Goal: Task Accomplishment & Management: Complete application form

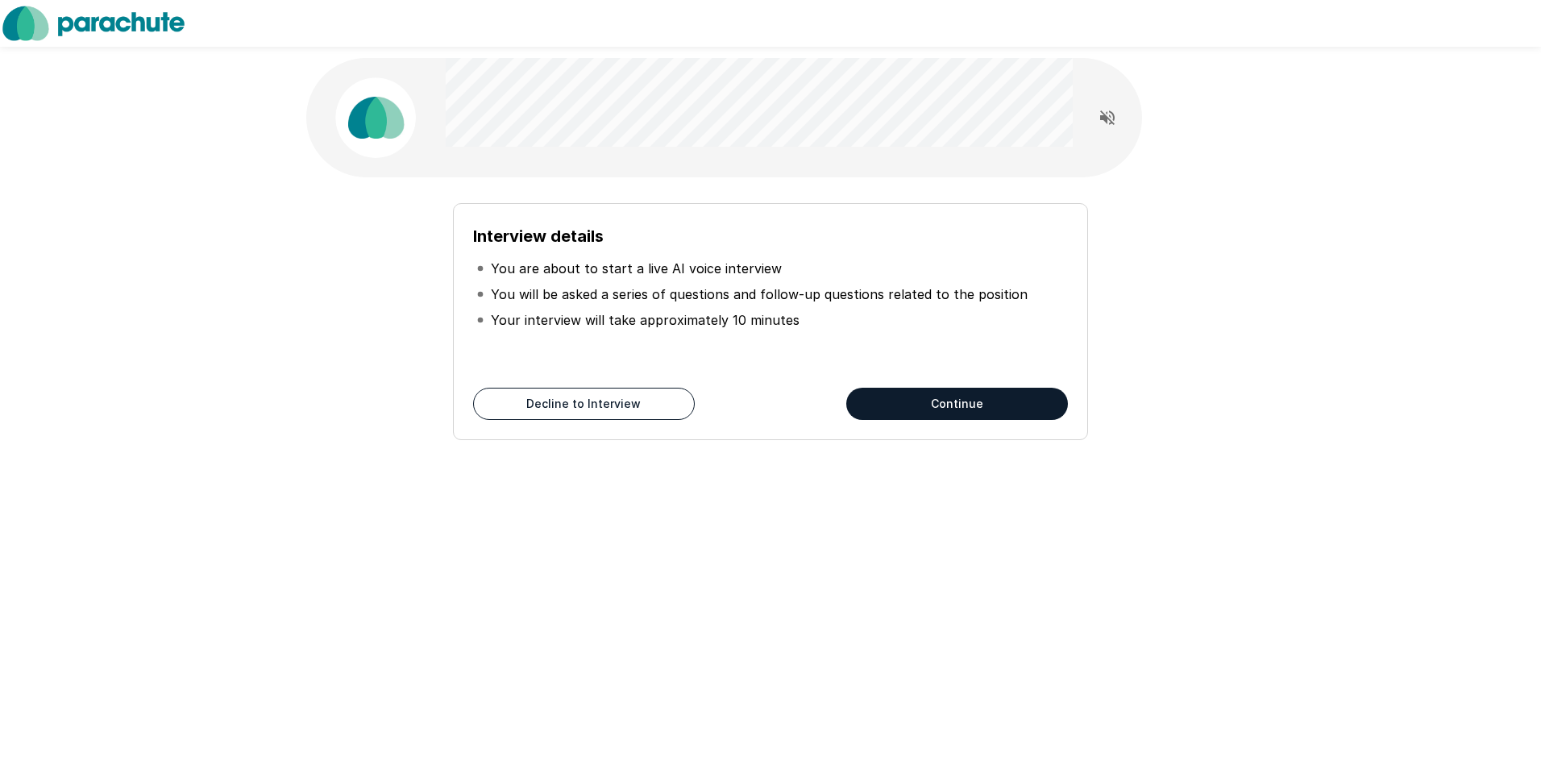
click at [985, 415] on button "Continue" at bounding box center [957, 404] width 222 height 32
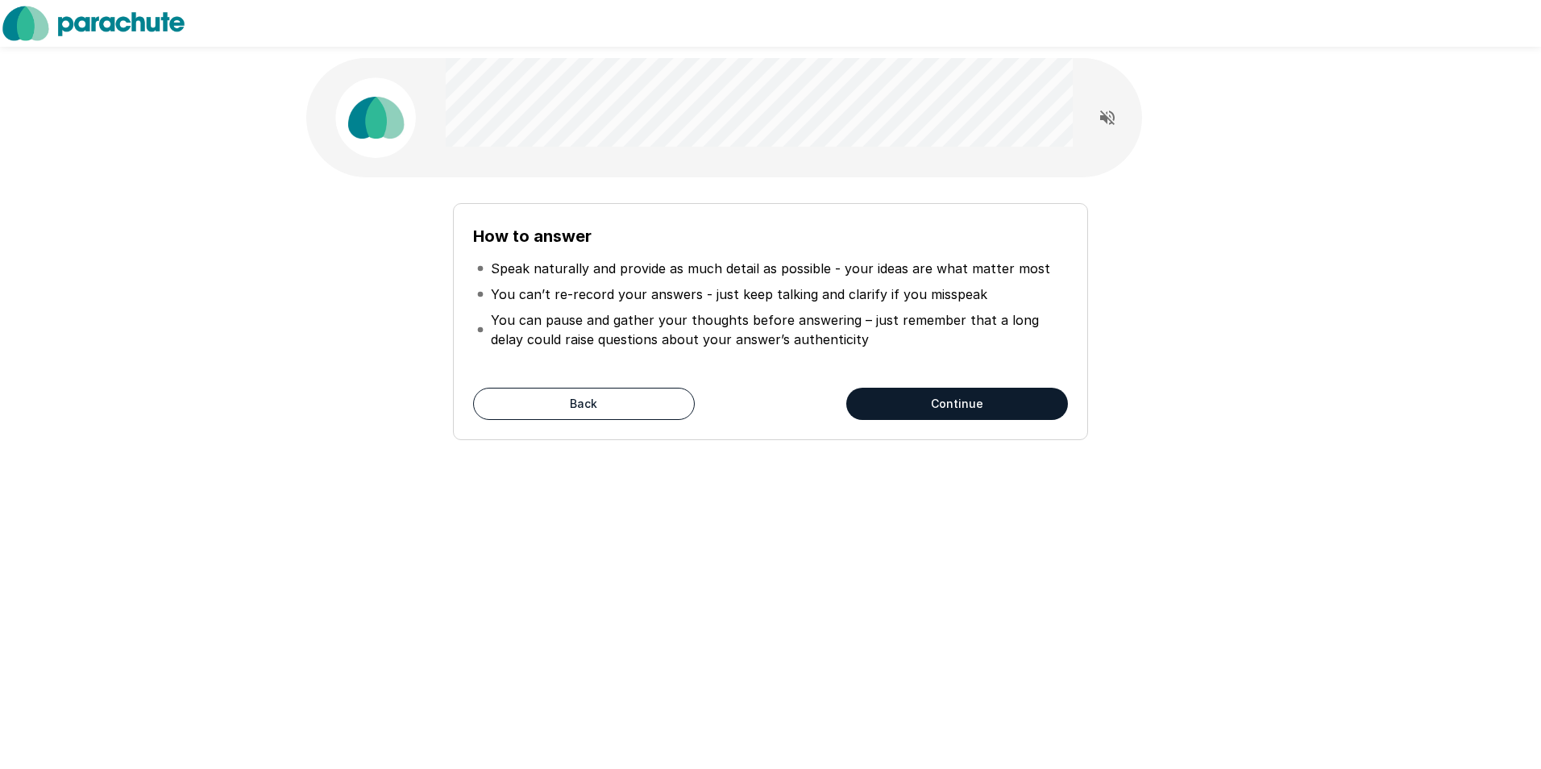
click at [982, 416] on button "Continue" at bounding box center [957, 404] width 222 height 32
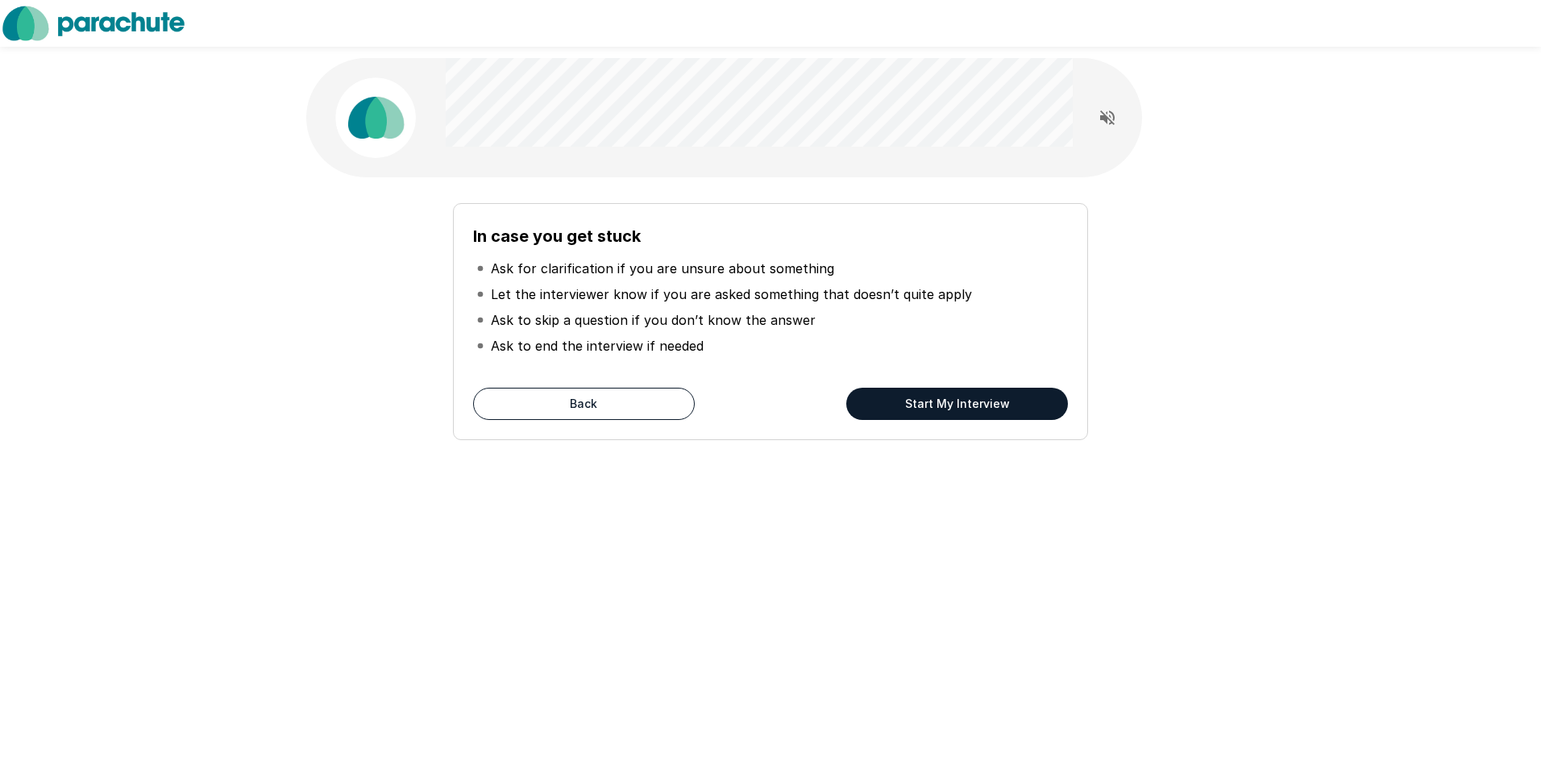
click at [958, 396] on button "Start My Interview" at bounding box center [957, 404] width 222 height 32
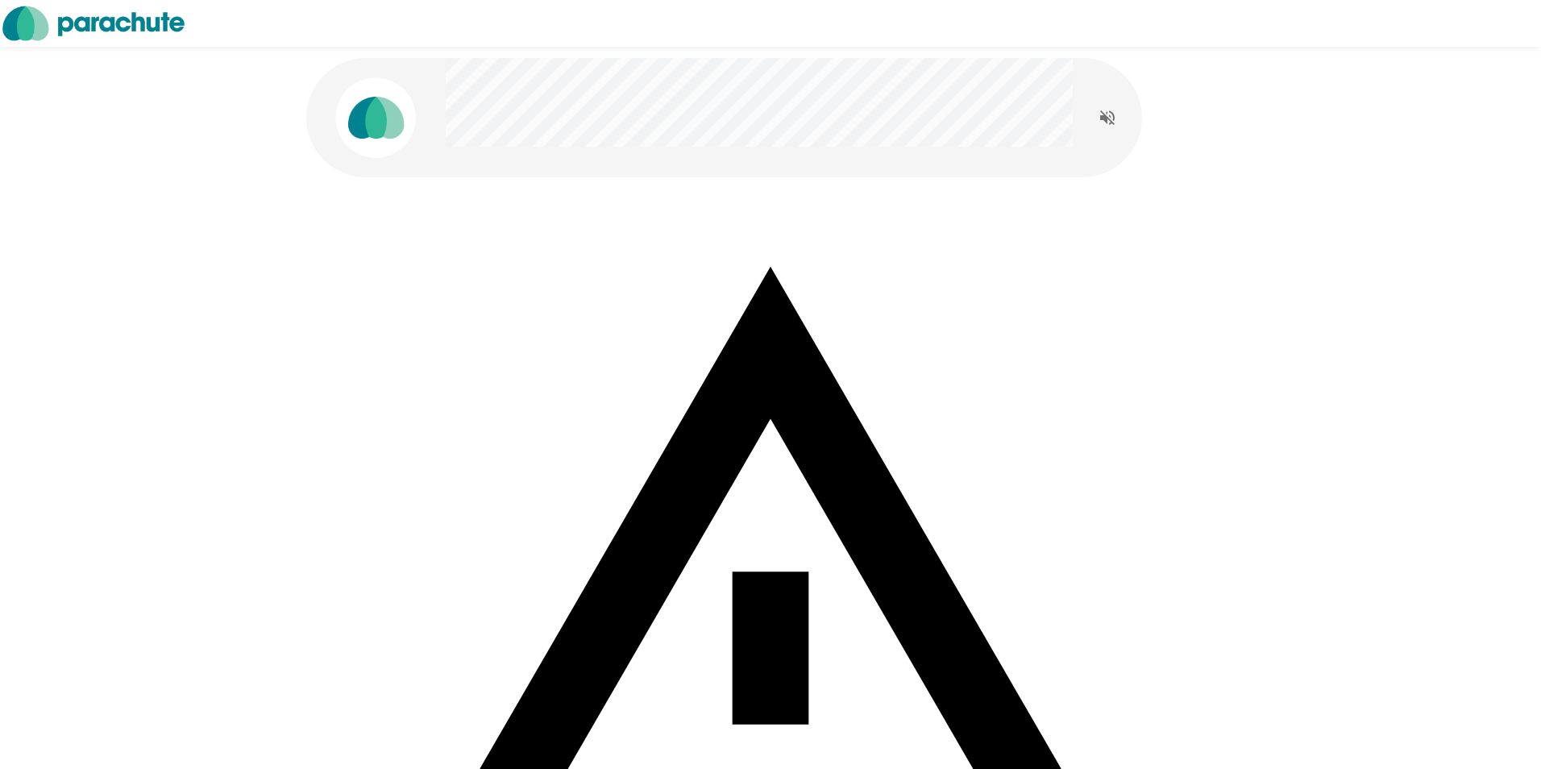
click at [1103, 118] on icon "Read questions aloud" at bounding box center [1107, 117] width 15 height 15
click at [1218, 102] on div "Your microphone is disabled. Please enable your microphone and refresh the scre…" at bounding box center [770, 629] width 967 height 1259
click at [1118, 122] on button "Stop reading questions aloud" at bounding box center [1107, 118] width 32 height 27
click at [1096, 127] on button "Read questions aloud" at bounding box center [1107, 118] width 32 height 32
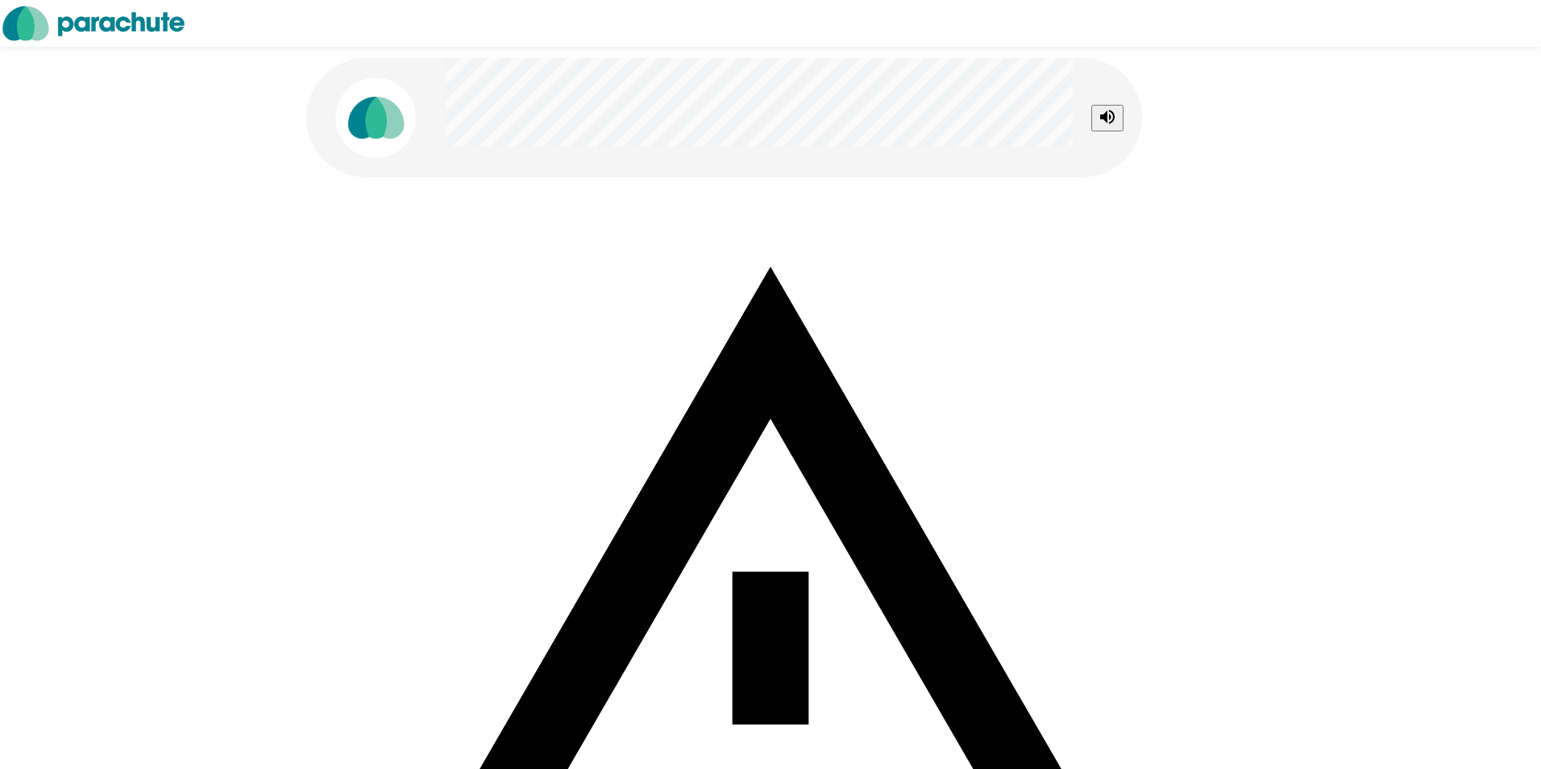
click at [814, 245] on div "Your microphone is disabled. Please enable your microphone and refresh the scre…" at bounding box center [770, 653] width 928 height 952
click at [322, 291] on div "Your microphone is disabled. Please enable your microphone and refresh the scre…" at bounding box center [770, 629] width 967 height 1259
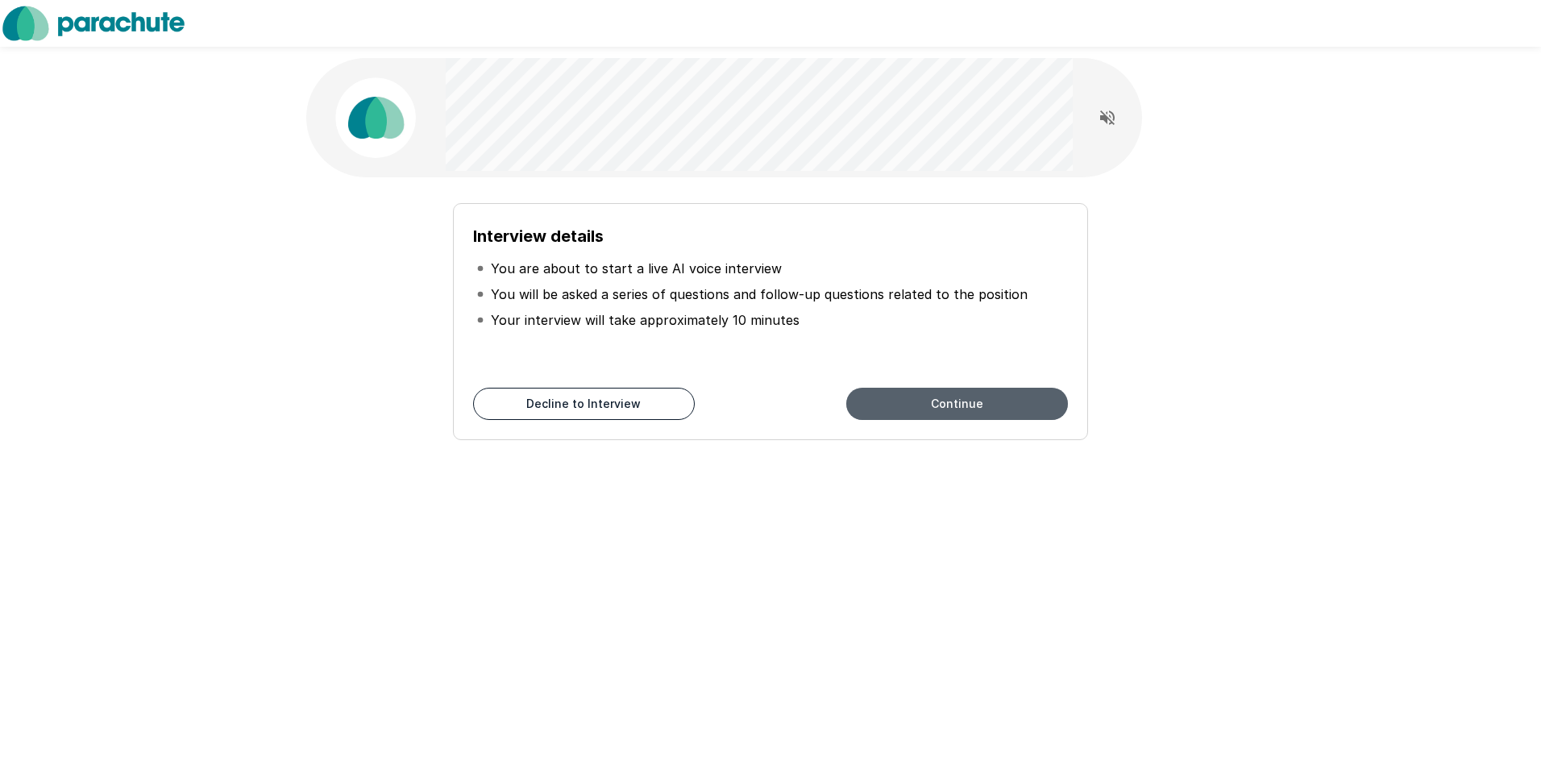
click at [1042, 396] on button "Continue" at bounding box center [957, 404] width 222 height 32
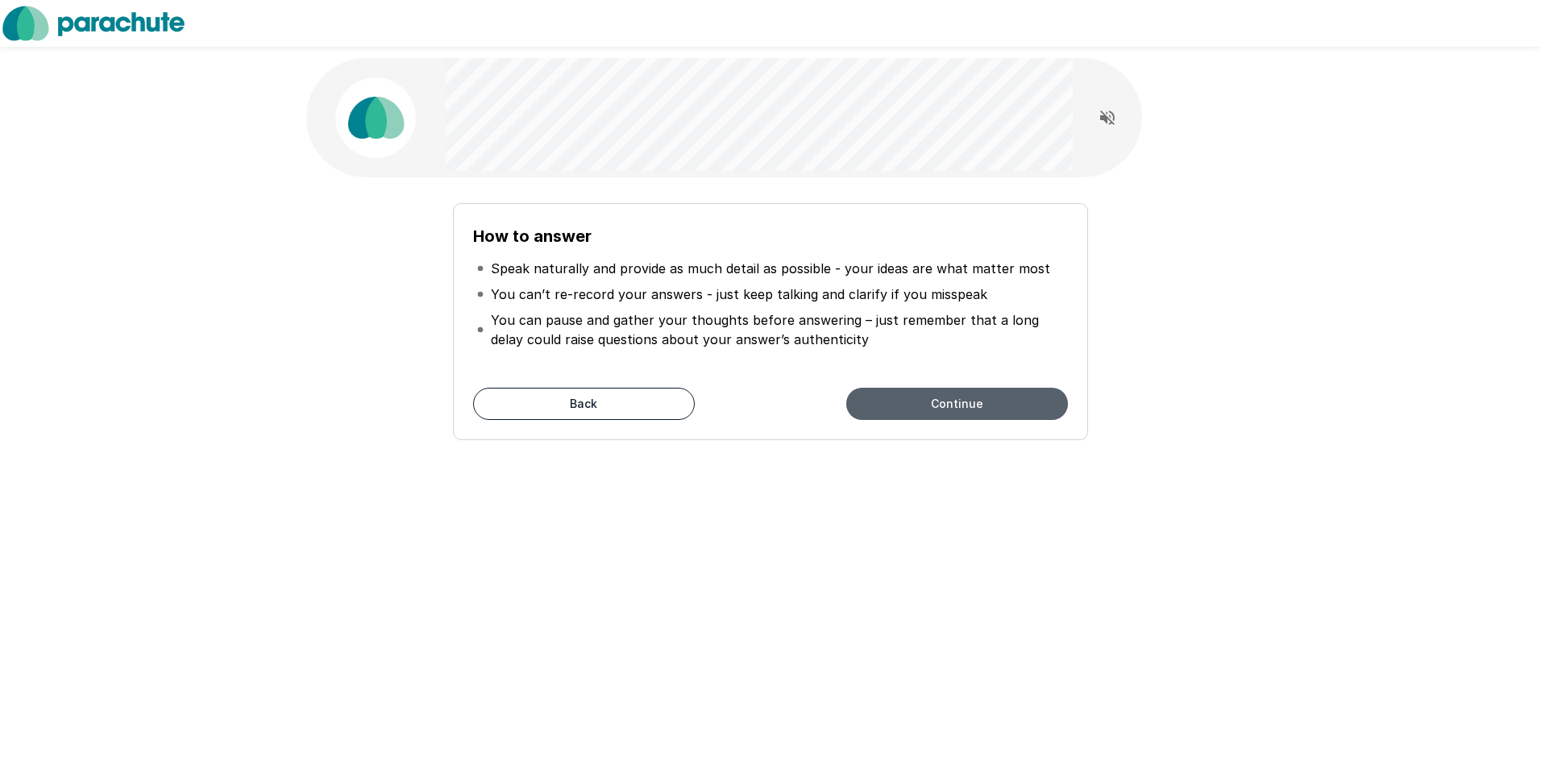
click at [1042, 396] on button "Continue" at bounding box center [957, 404] width 222 height 32
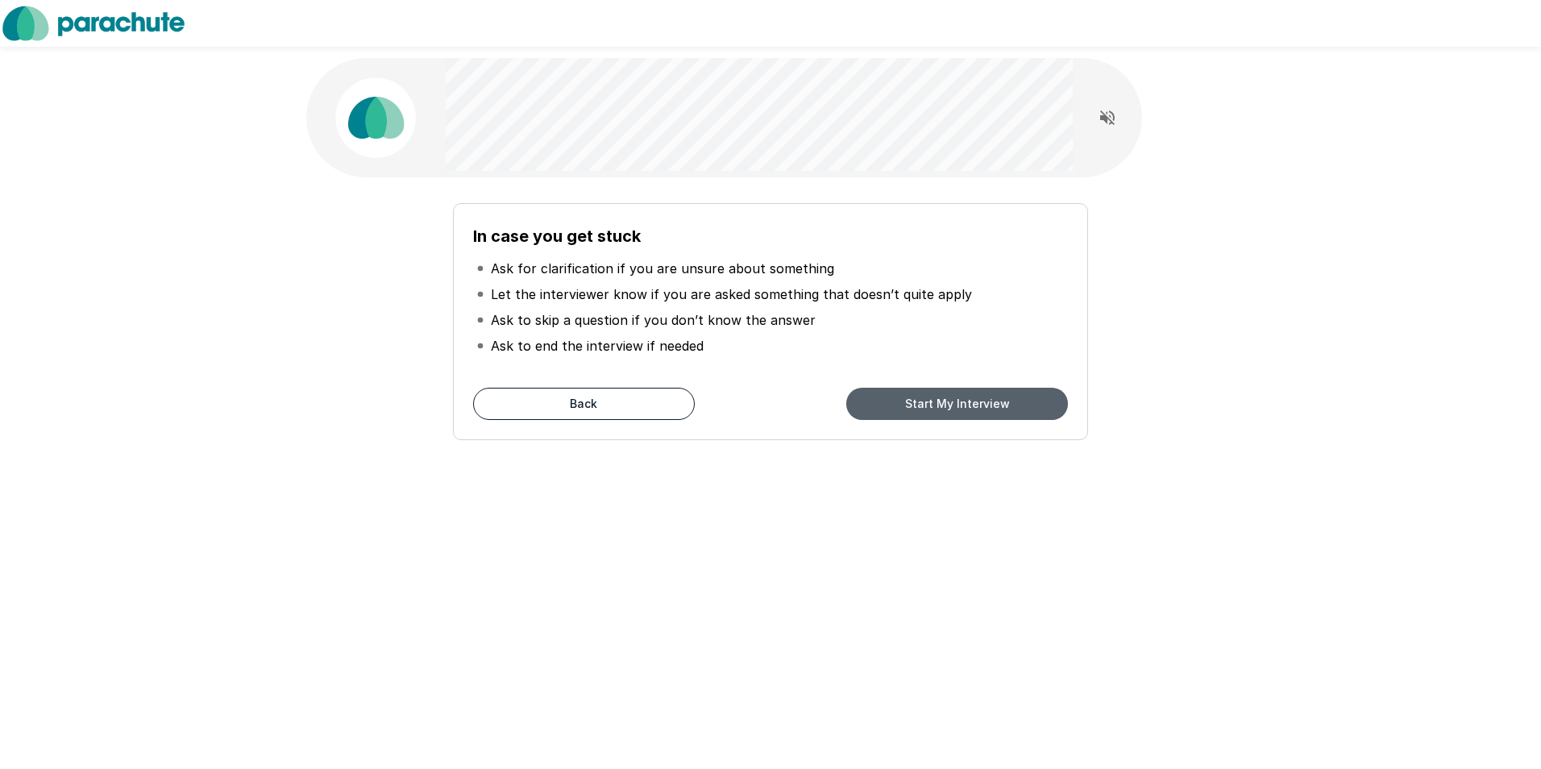
click at [1042, 396] on button "Start My Interview" at bounding box center [957, 404] width 222 height 32
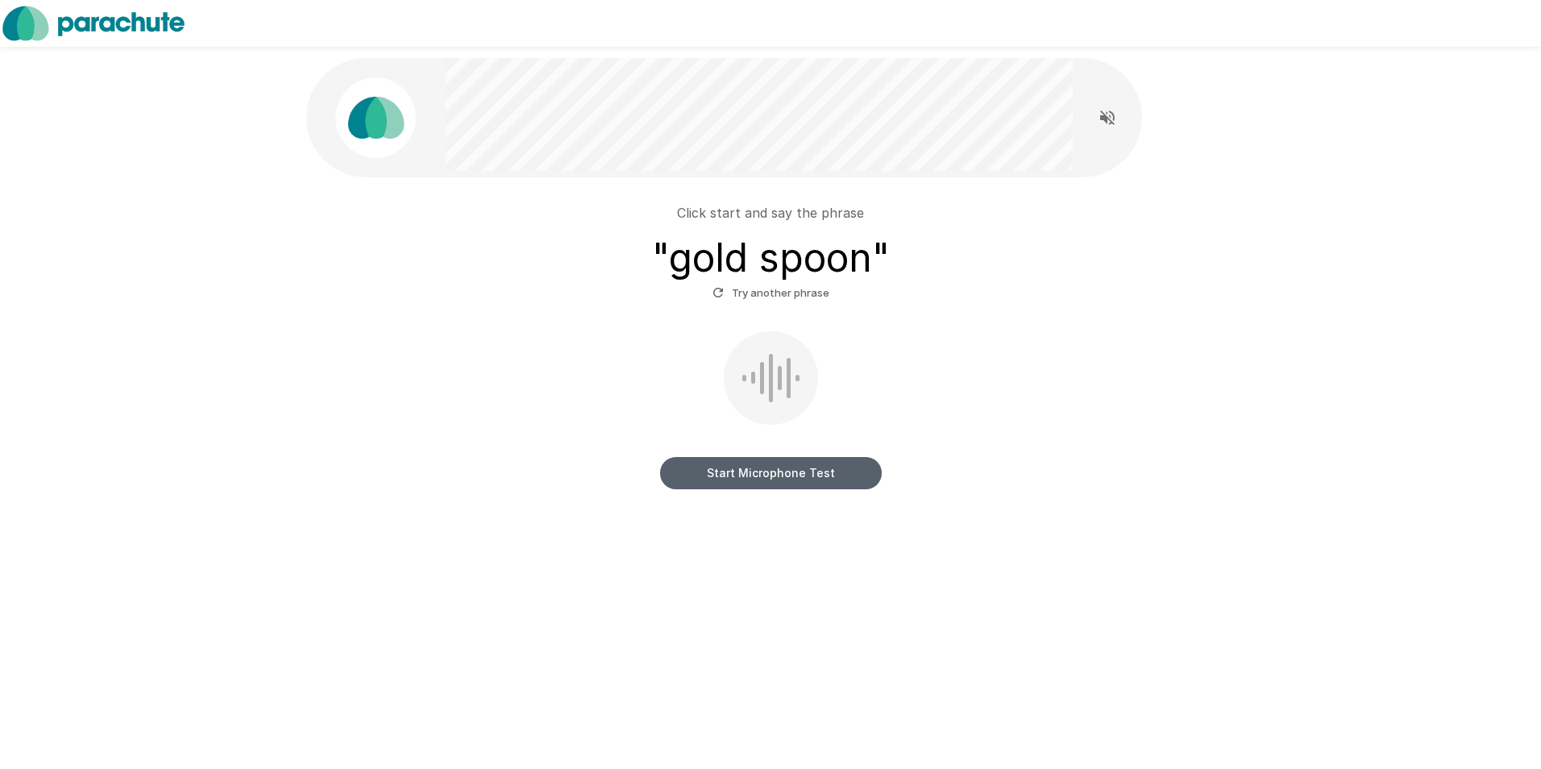
click at [813, 471] on button "Start Microphone Test" at bounding box center [771, 473] width 222 height 32
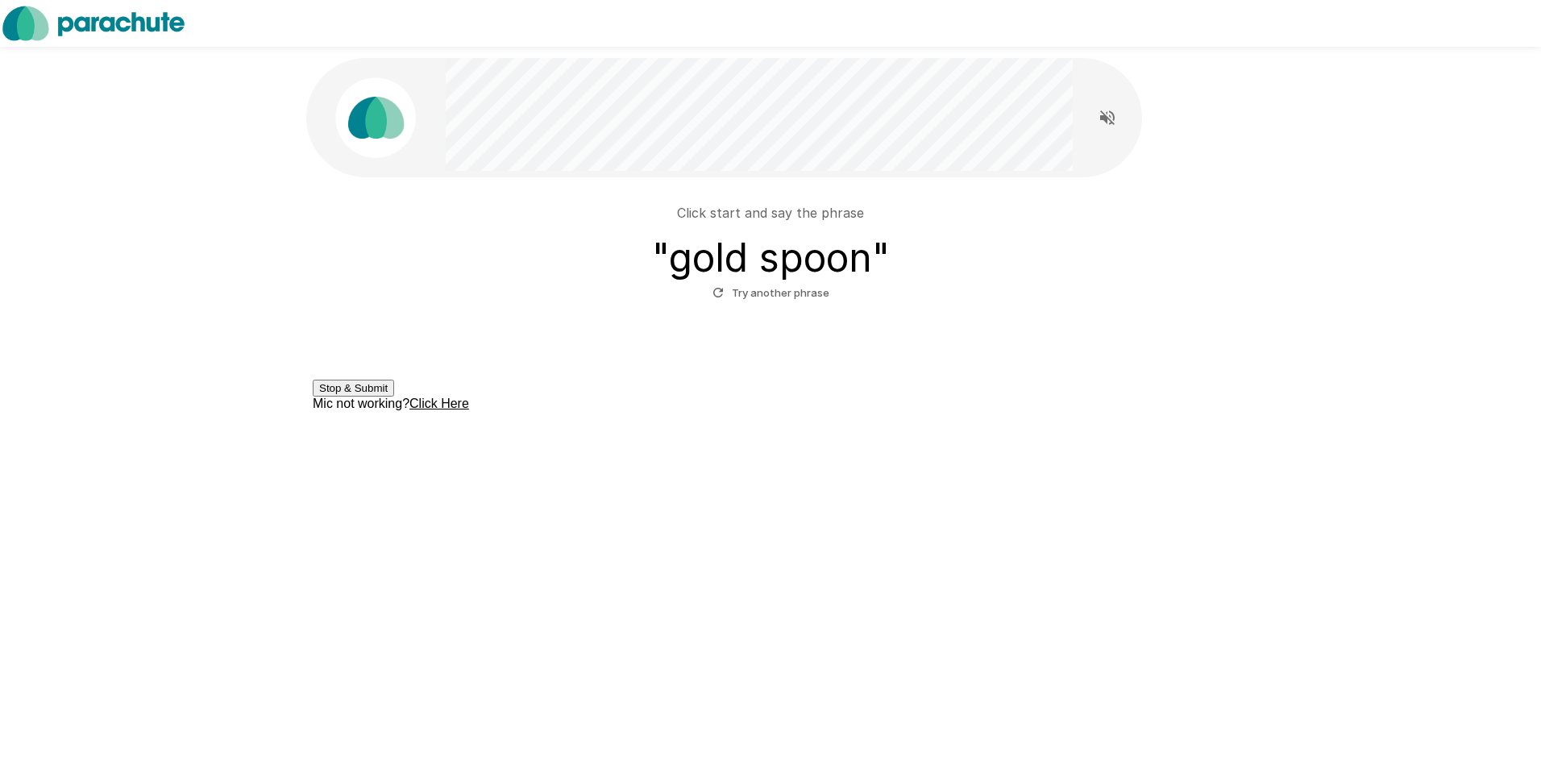
click at [394, 396] on button "Stop & Submit" at bounding box center [353, 388] width 81 height 17
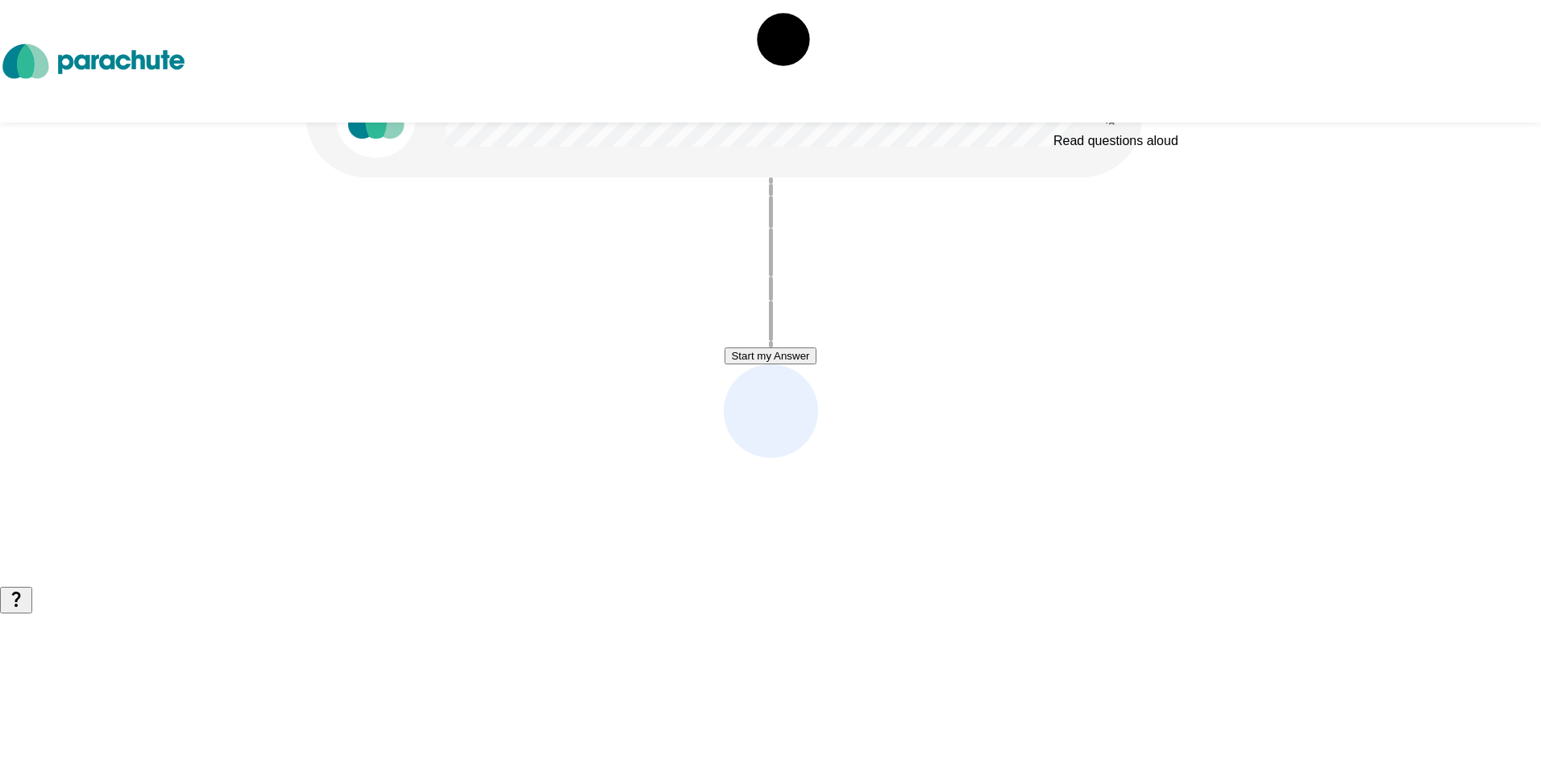
click at [1108, 114] on icon "Read questions aloud" at bounding box center [1106, 117] width 19 height 19
click at [815, 356] on button "Start my Answer" at bounding box center [769, 355] width 91 height 17
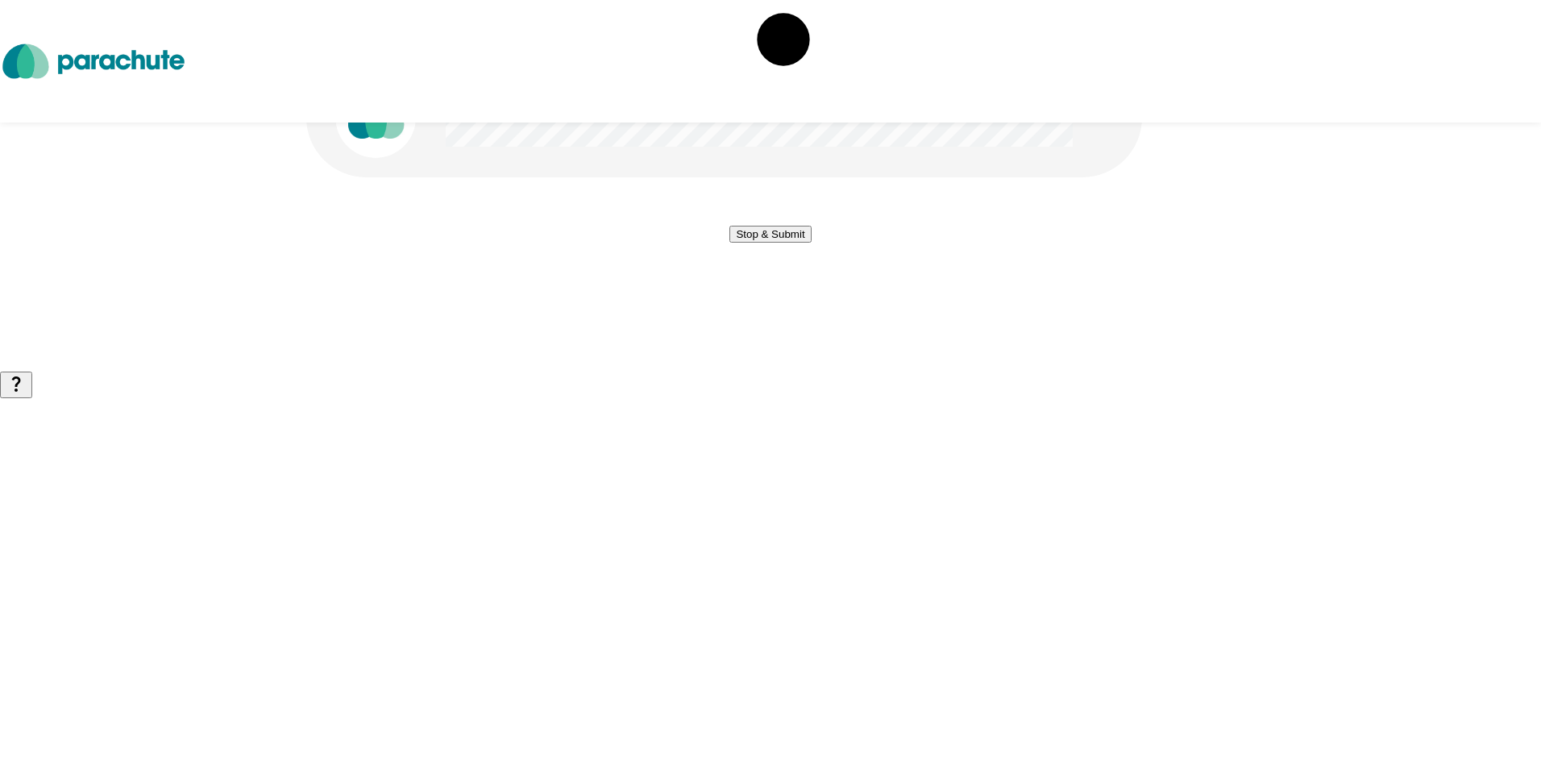
click at [811, 243] on button "Stop & Submit" at bounding box center [769, 234] width 81 height 17
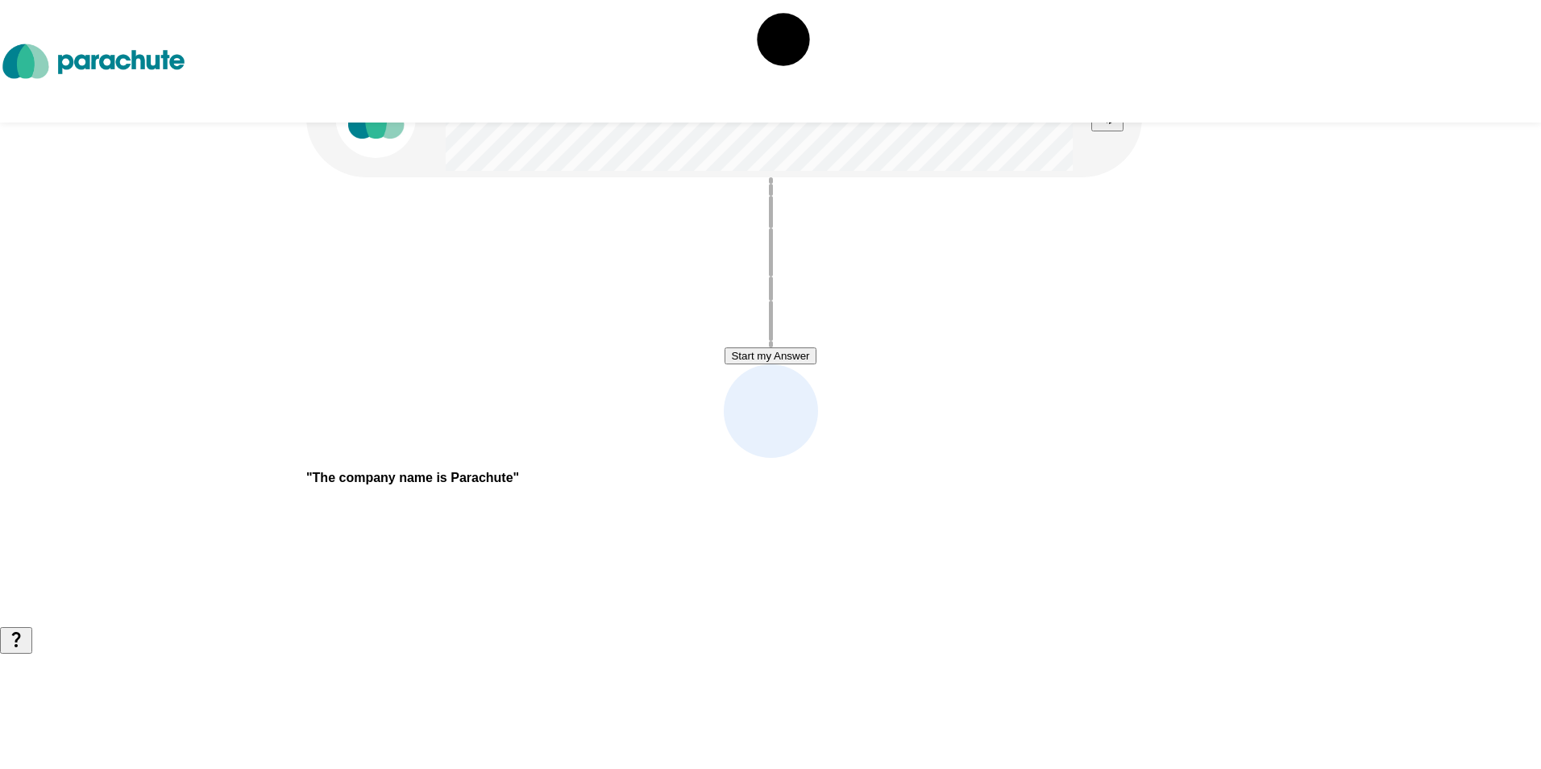
click at [815, 356] on button "Start my Answer" at bounding box center [769, 355] width 91 height 17
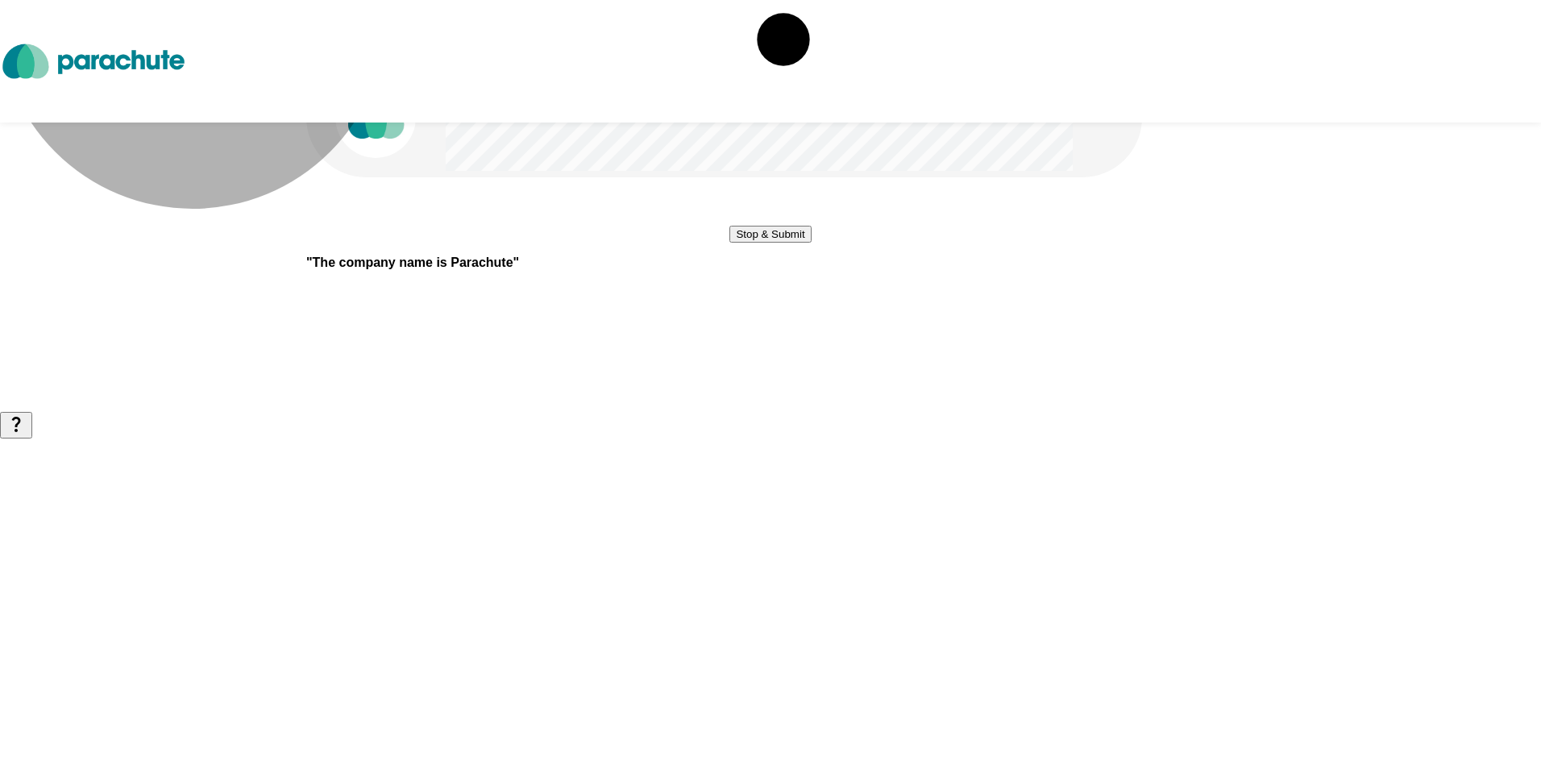
click at [811, 243] on button "Stop & Submit" at bounding box center [769, 234] width 81 height 17
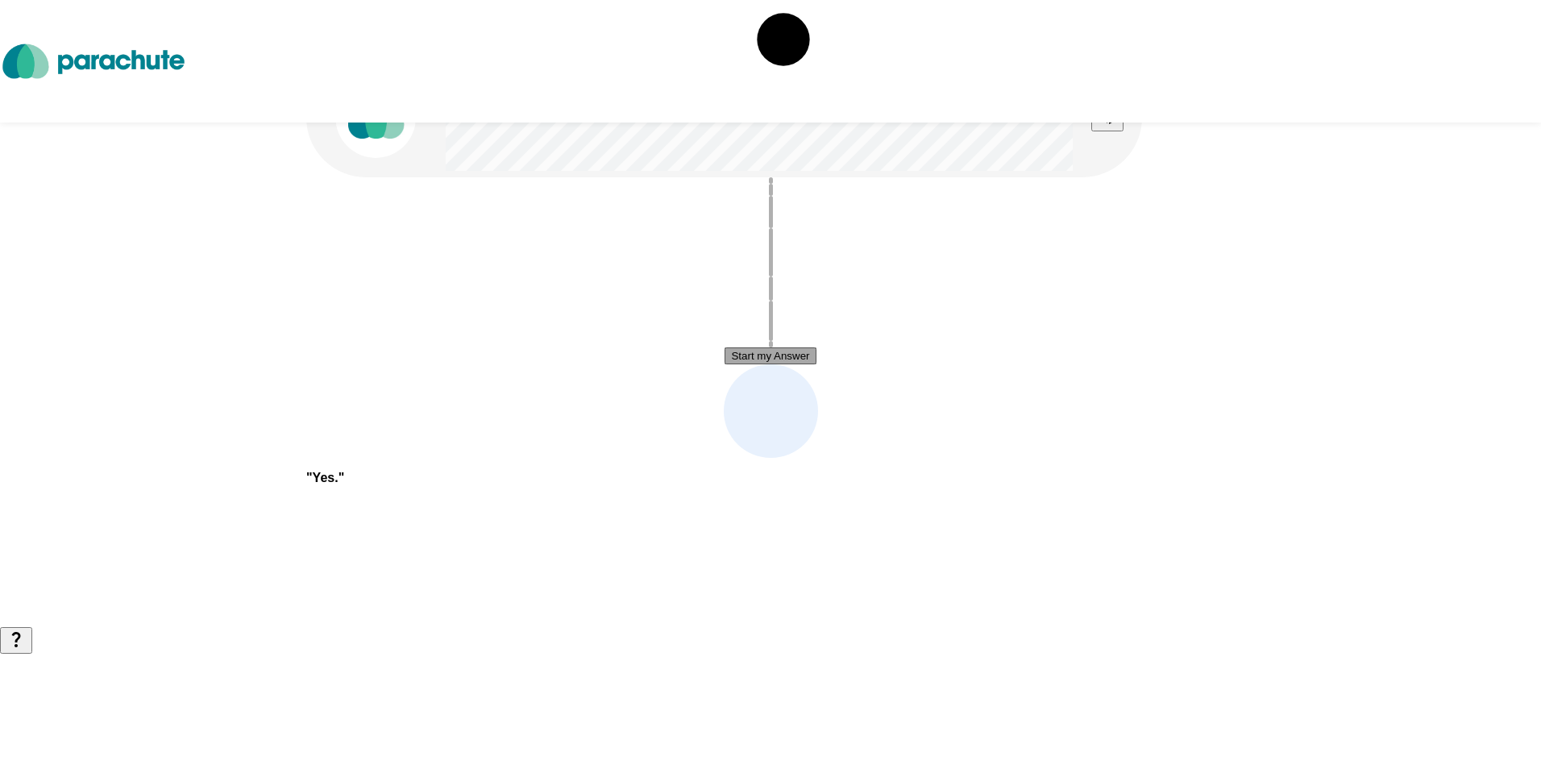
click at [815, 351] on button "Start my Answer" at bounding box center [769, 355] width 91 height 17
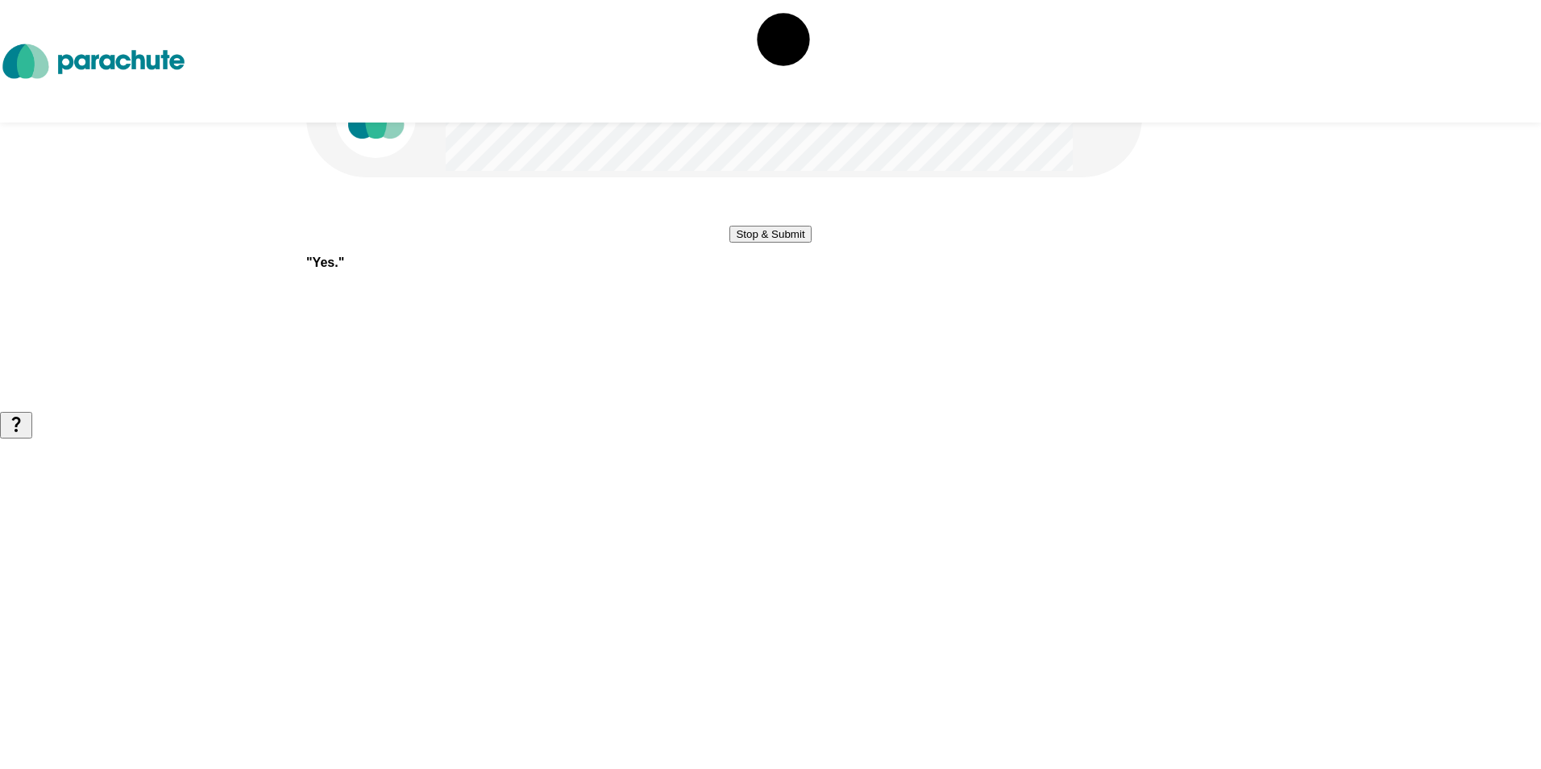
click at [811, 243] on button "Stop & Submit" at bounding box center [769, 234] width 81 height 17
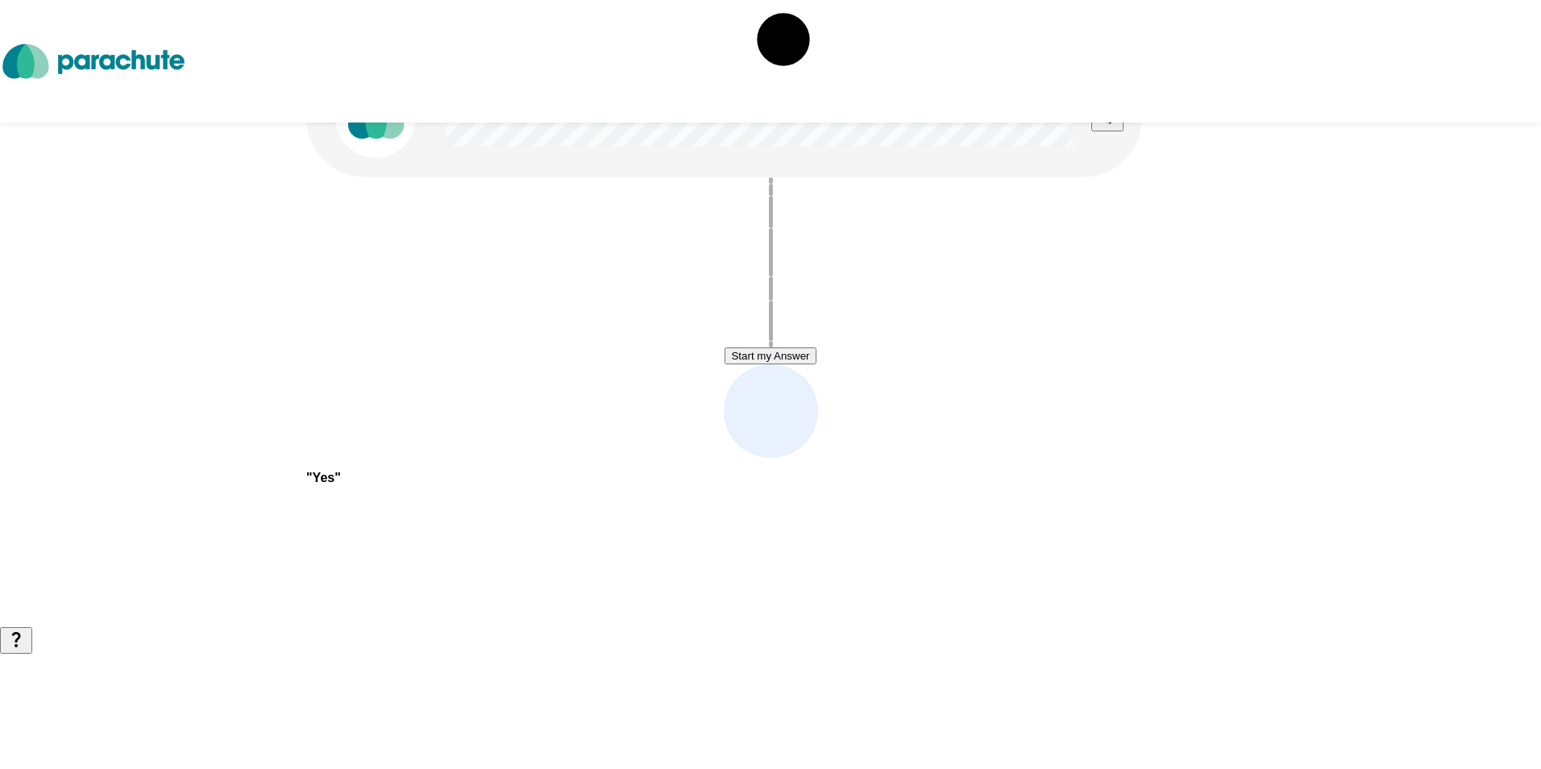
click at [805, 350] on button "Start my Answer" at bounding box center [769, 355] width 91 height 17
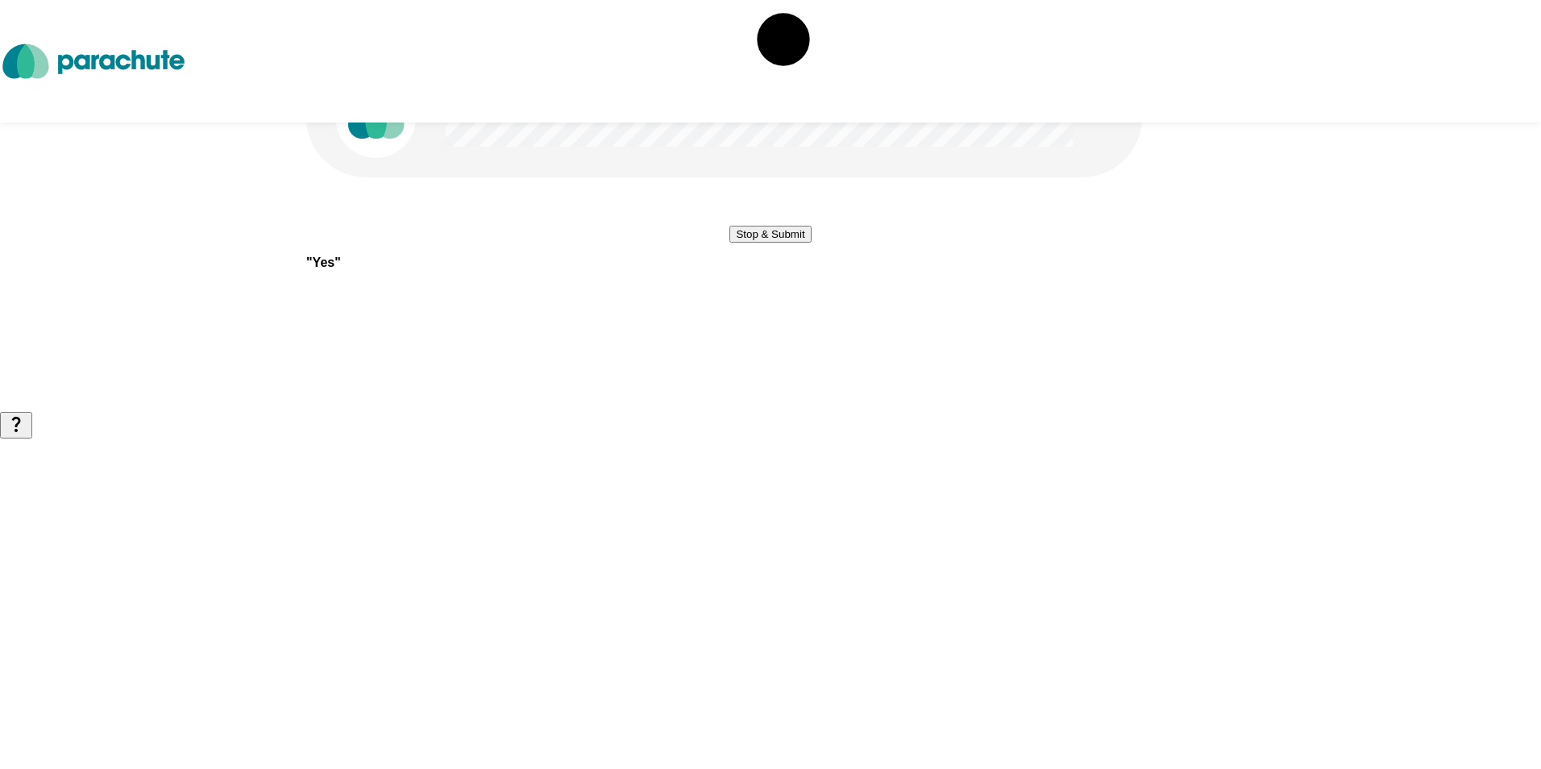
click at [811, 243] on button "Stop & Submit" at bounding box center [769, 234] width 81 height 17
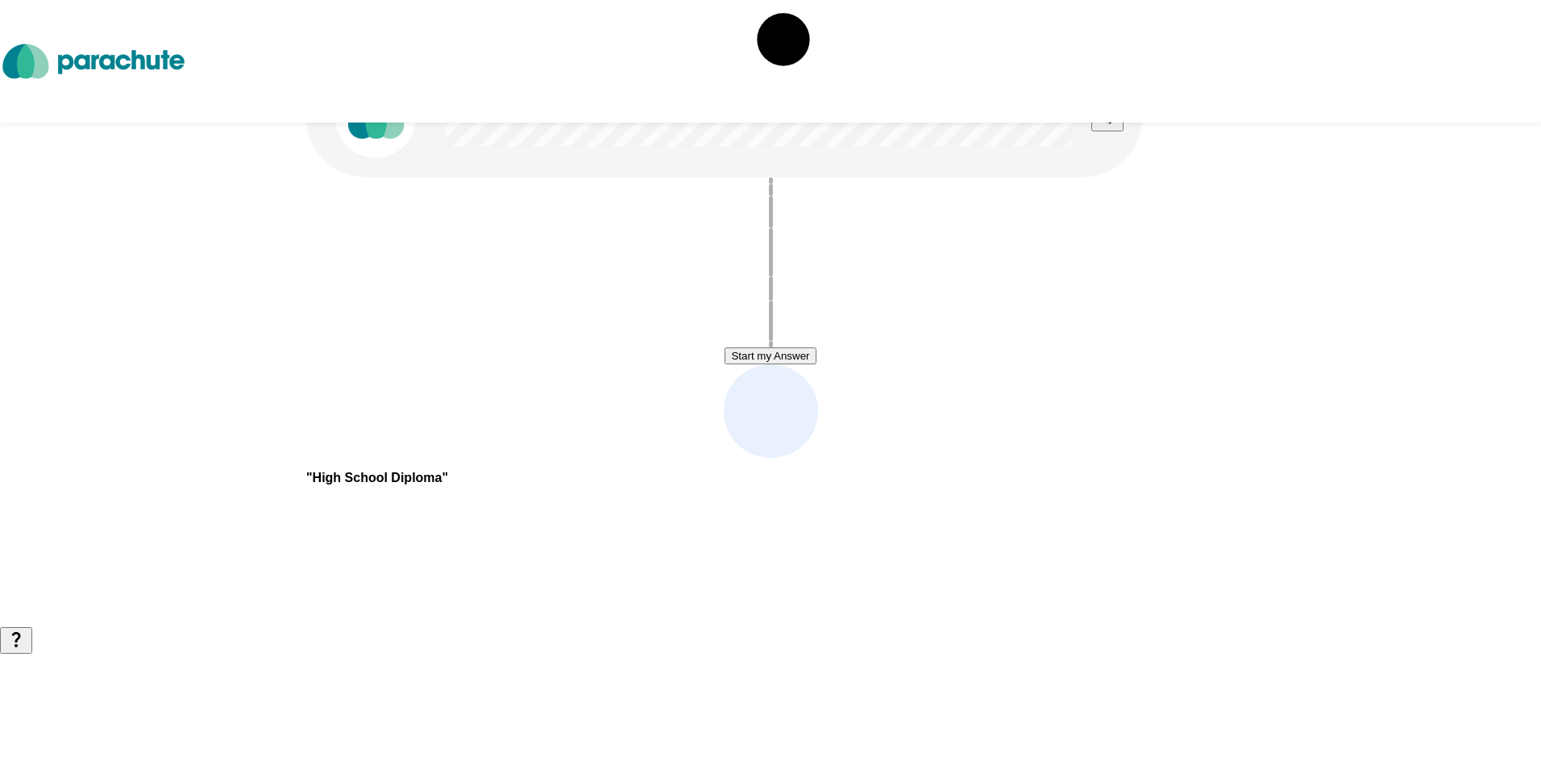
click at [815, 355] on button "Start my Answer" at bounding box center [769, 355] width 91 height 17
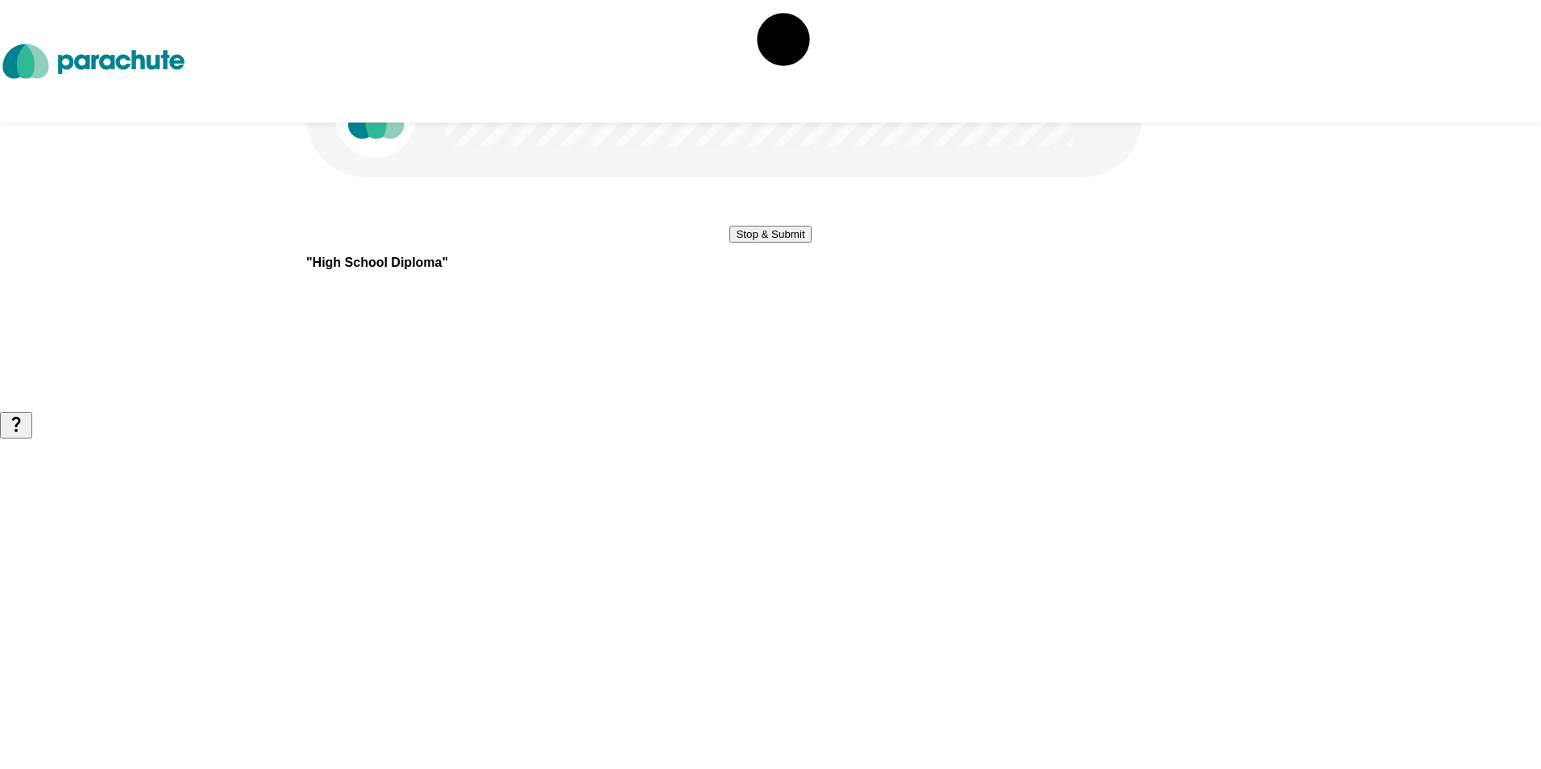
click at [811, 243] on button "Stop & Submit" at bounding box center [769, 234] width 81 height 17
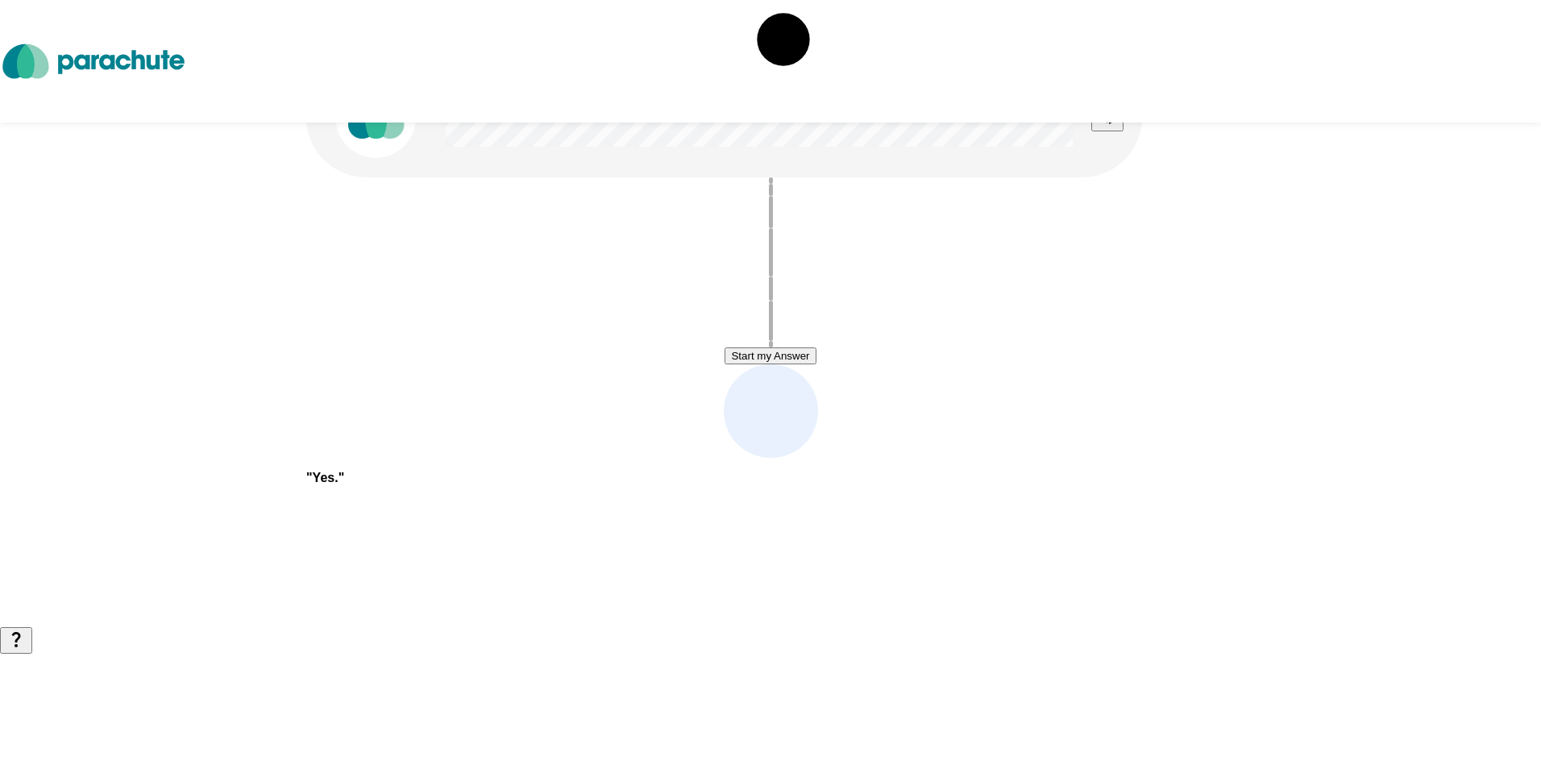
click at [815, 347] on button "Start my Answer" at bounding box center [769, 355] width 91 height 17
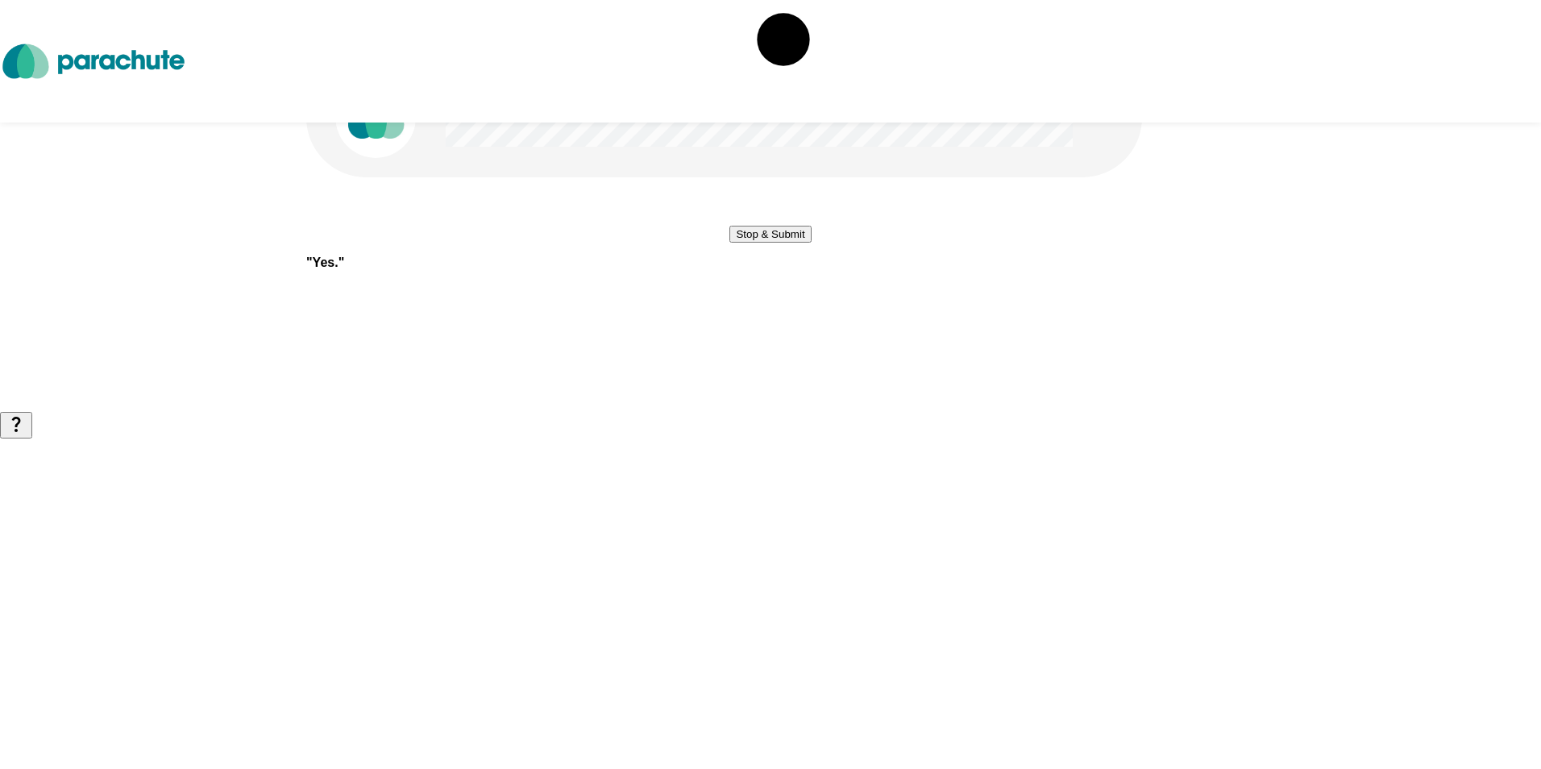
click at [811, 243] on button "Stop & Submit" at bounding box center [769, 234] width 81 height 17
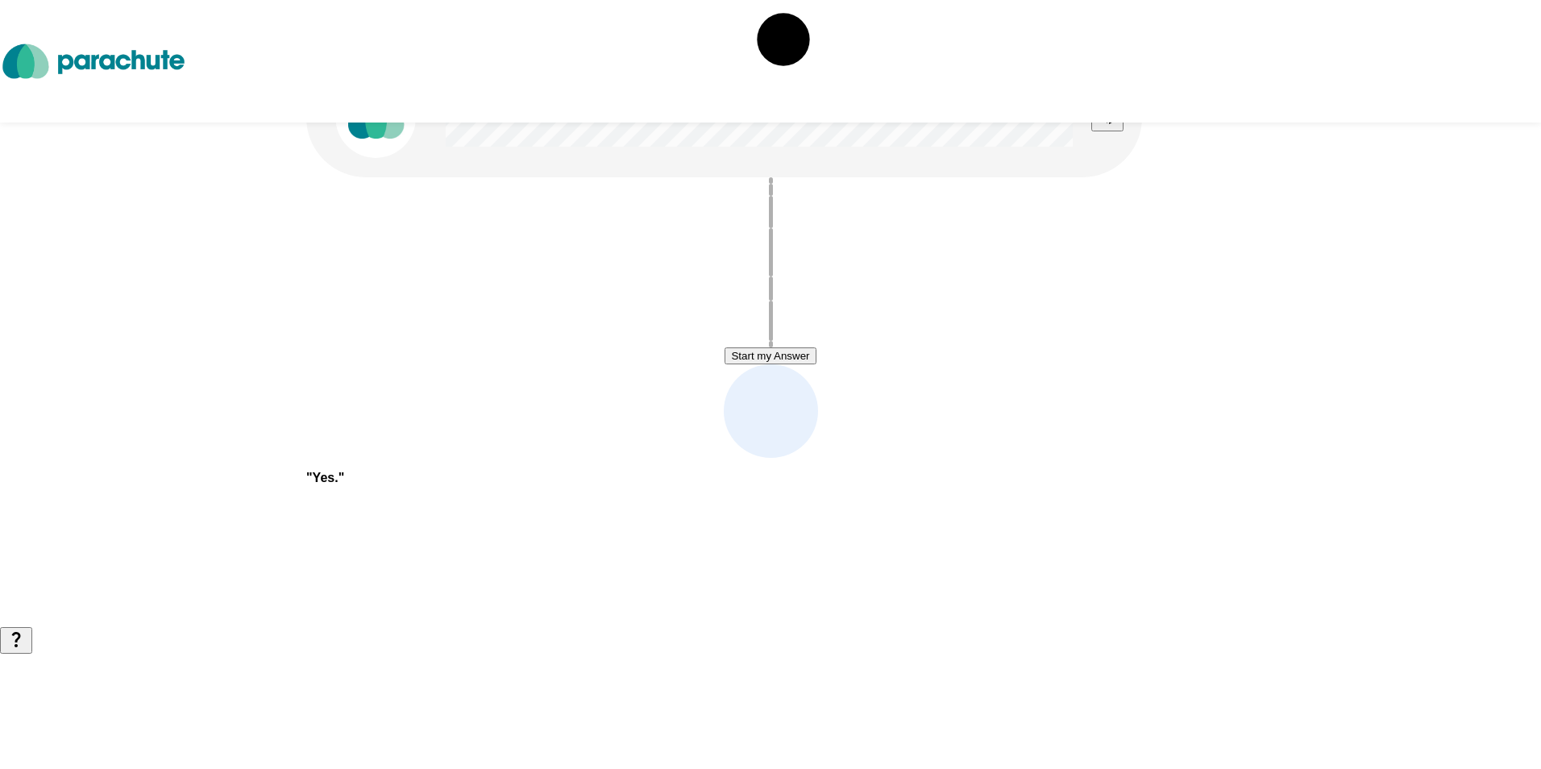
click at [815, 347] on button "Start my Answer" at bounding box center [769, 355] width 91 height 17
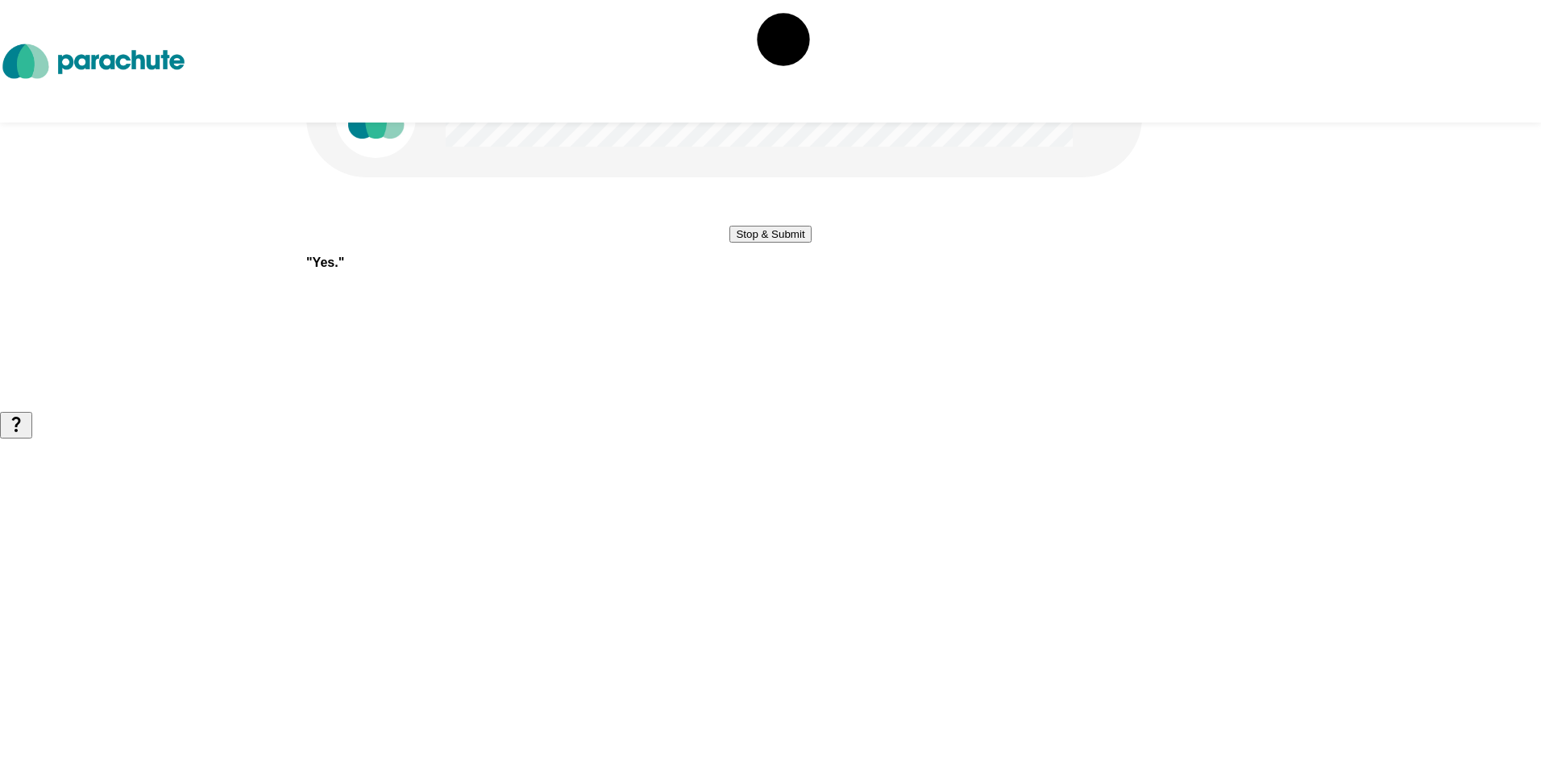
click at [811, 243] on button "Stop & Submit" at bounding box center [769, 234] width 81 height 17
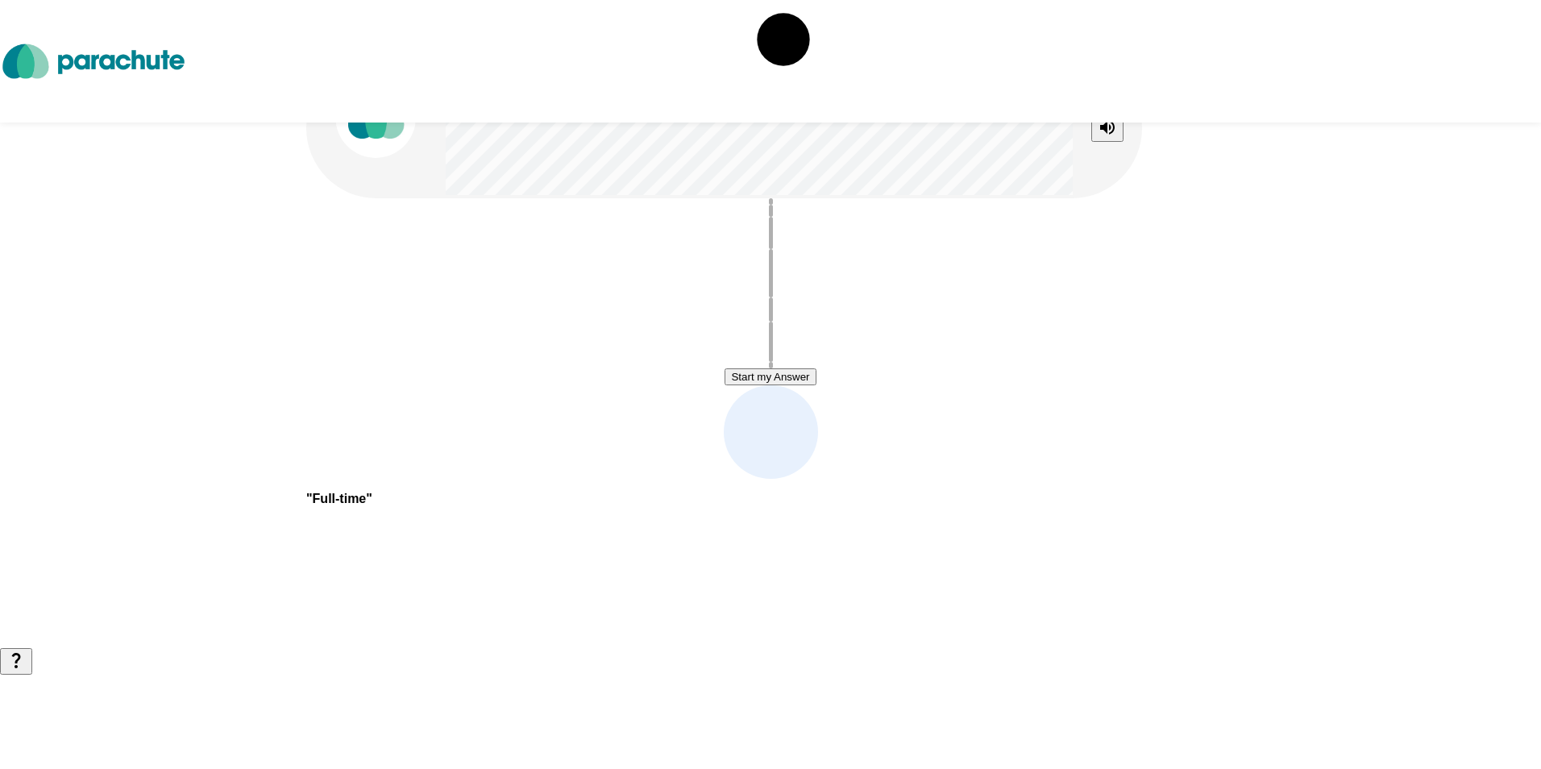
click at [1098, 126] on icon "Stop reading questions aloud" at bounding box center [1106, 127] width 19 height 19
click at [815, 368] on button "Start my Answer" at bounding box center [769, 376] width 91 height 17
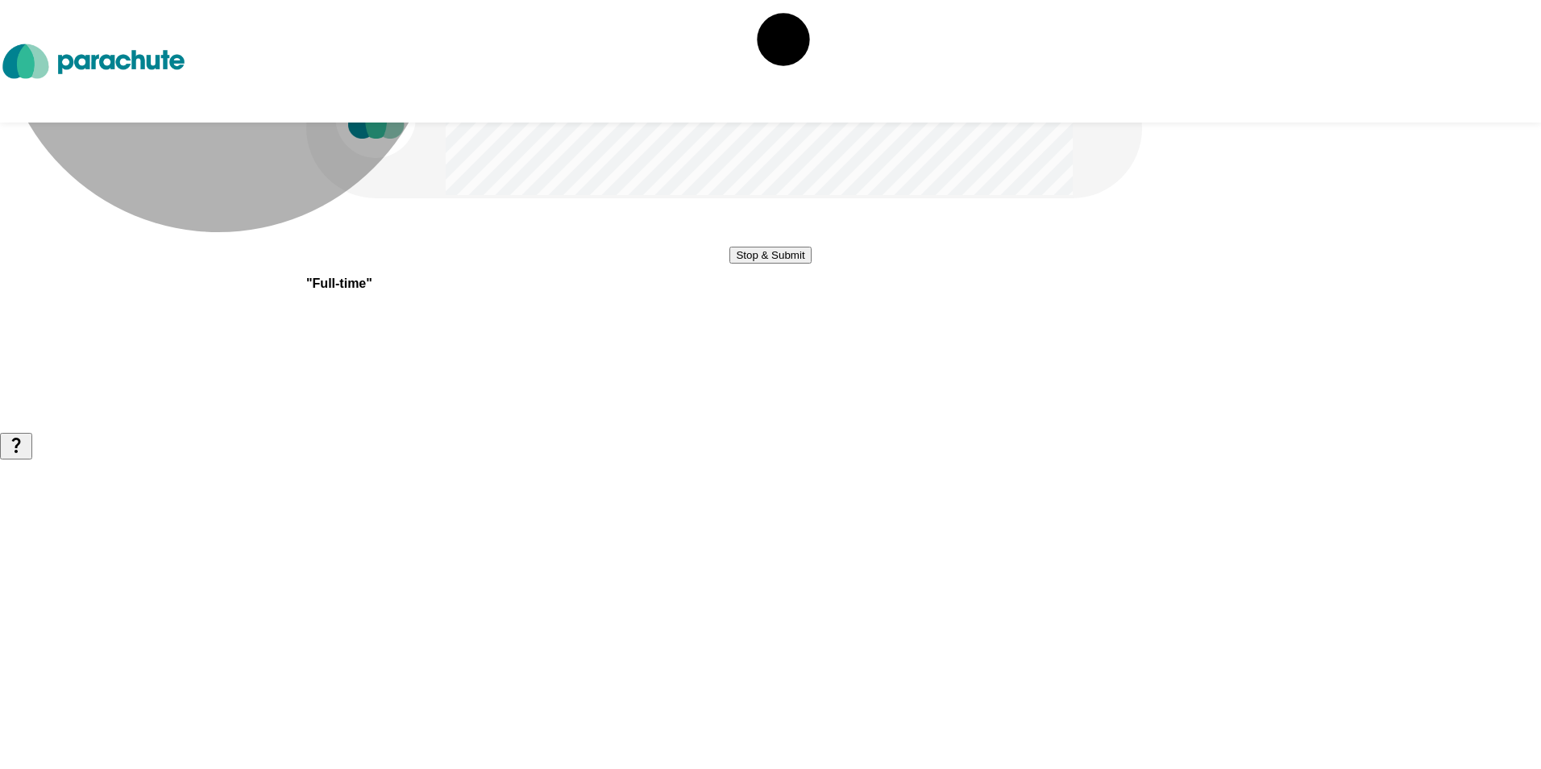
click at [811, 263] on button "Stop & Submit" at bounding box center [769, 255] width 81 height 17
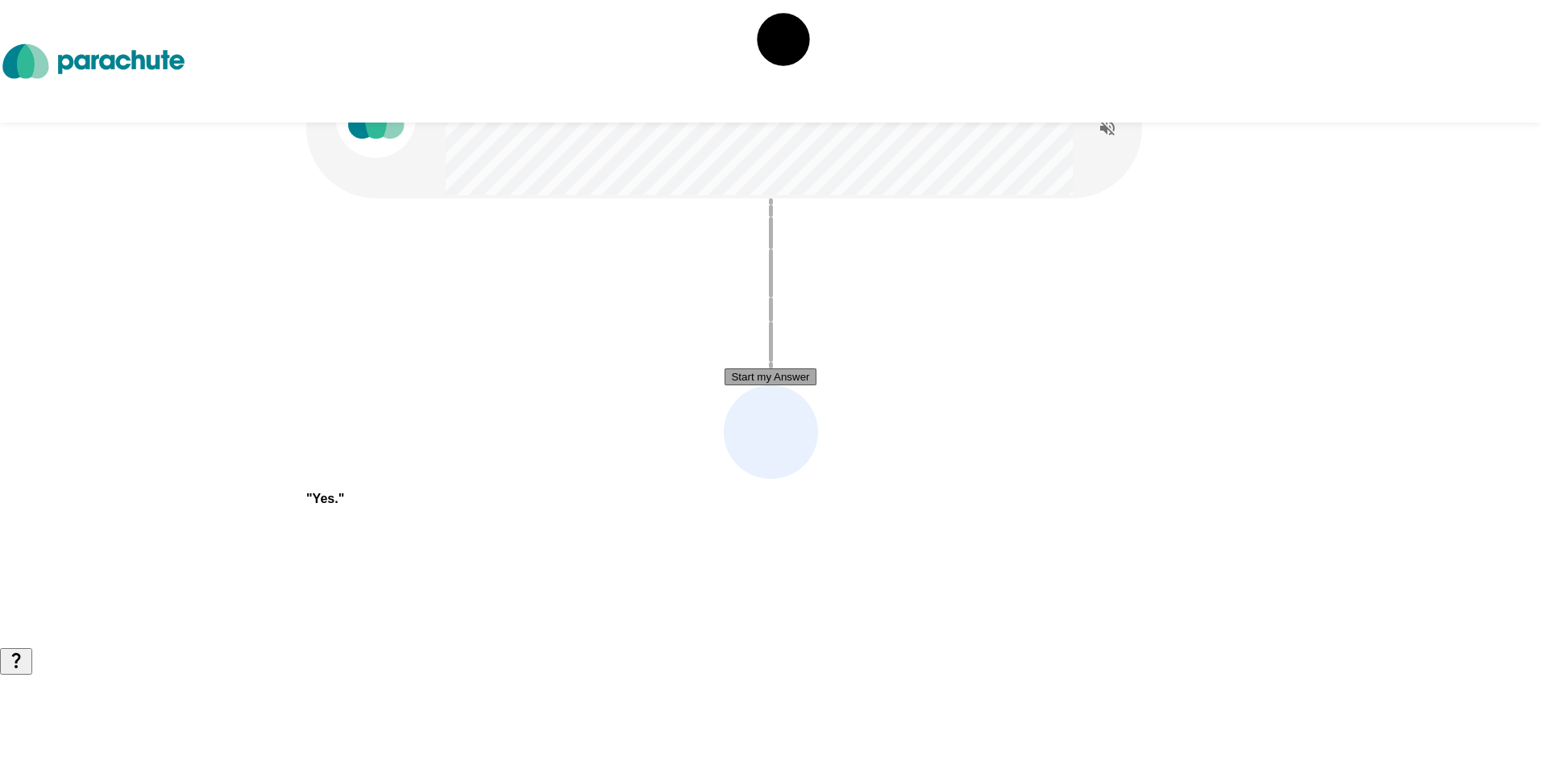
click at [815, 385] on button "Start my Answer" at bounding box center [769, 376] width 91 height 17
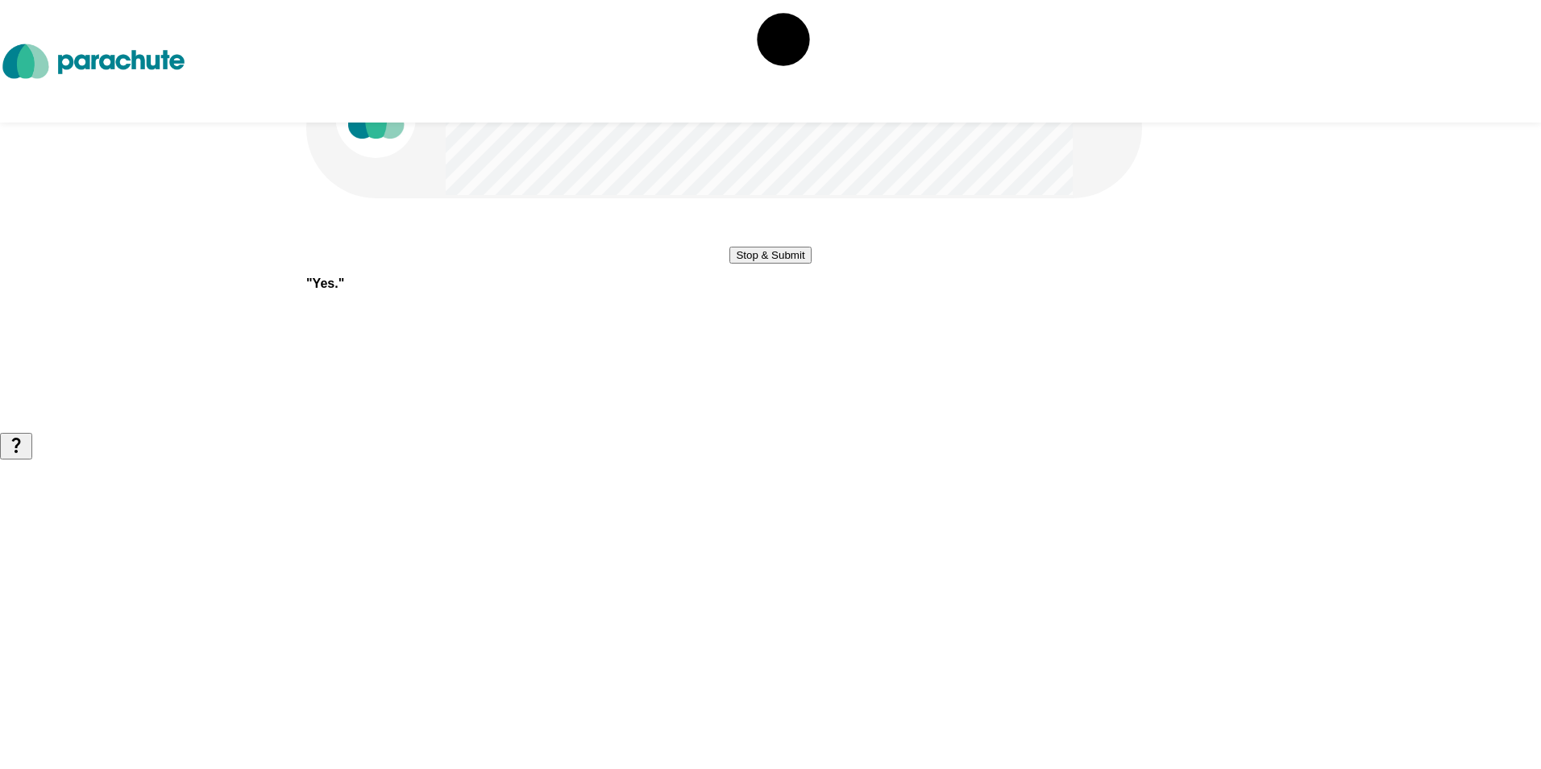
click at [811, 263] on button "Stop & Submit" at bounding box center [769, 255] width 81 height 17
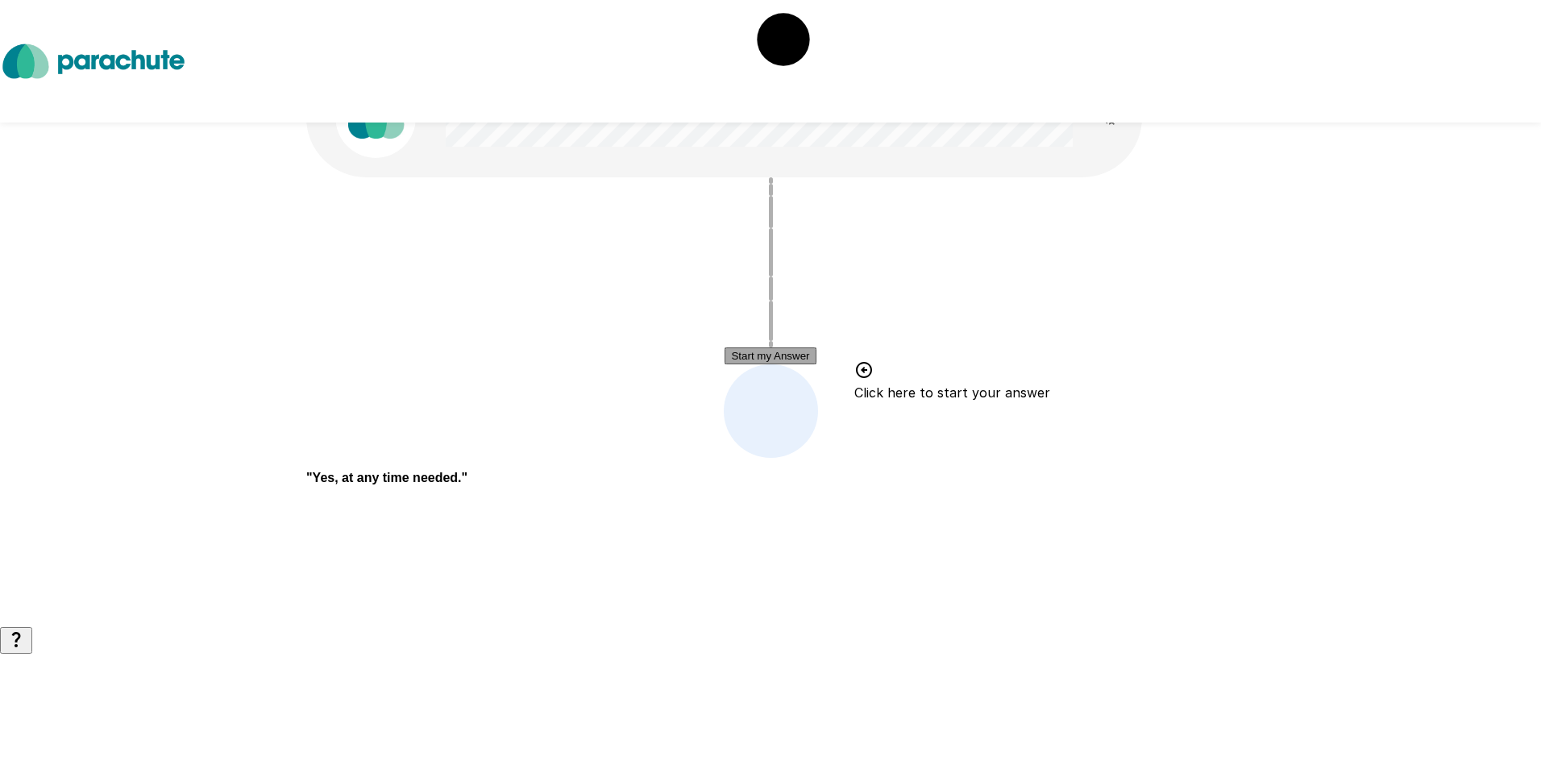
click at [815, 347] on button "Start my Answer" at bounding box center [769, 355] width 91 height 17
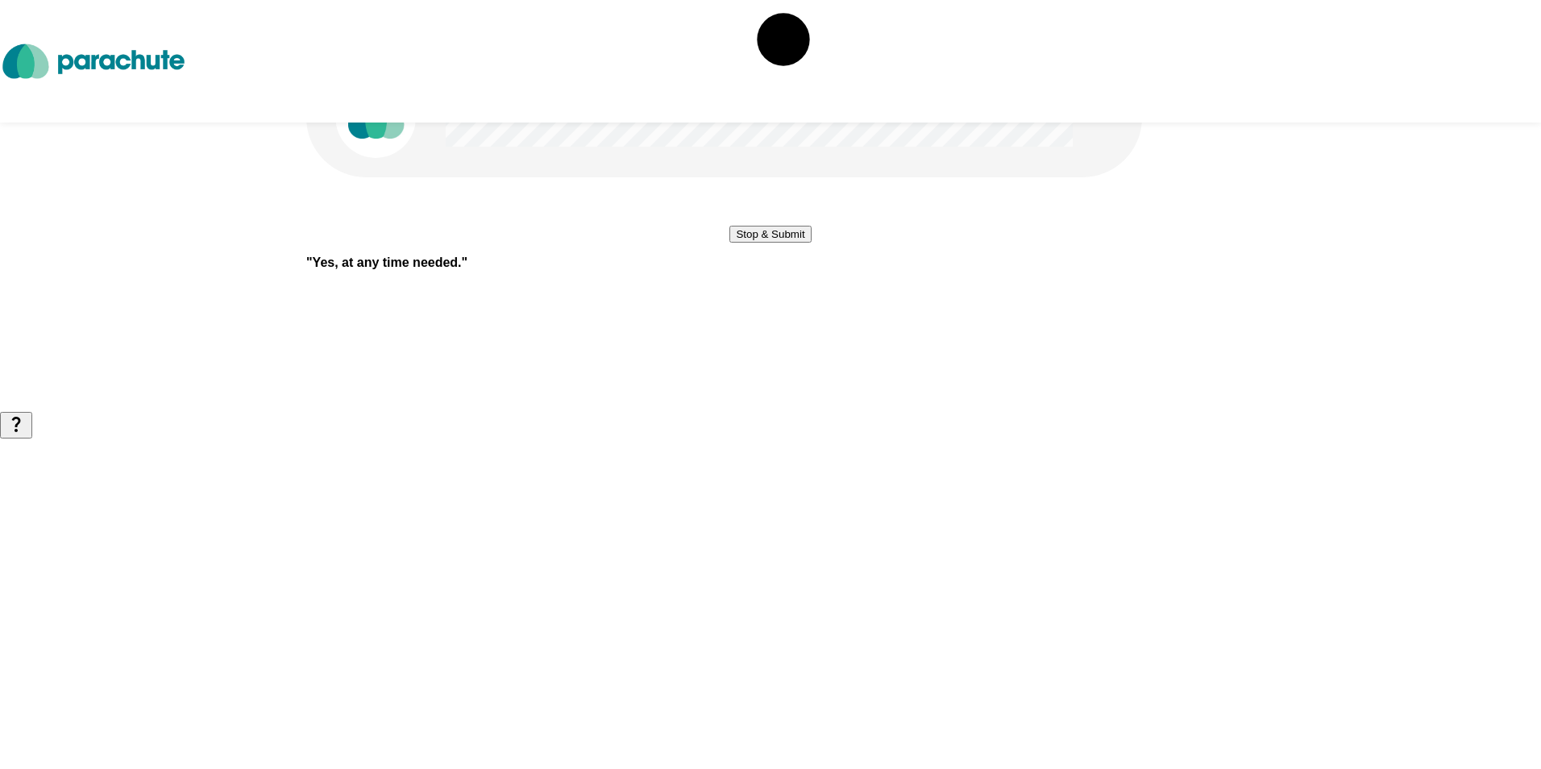
click at [811, 243] on button "Stop & Submit" at bounding box center [769, 234] width 81 height 17
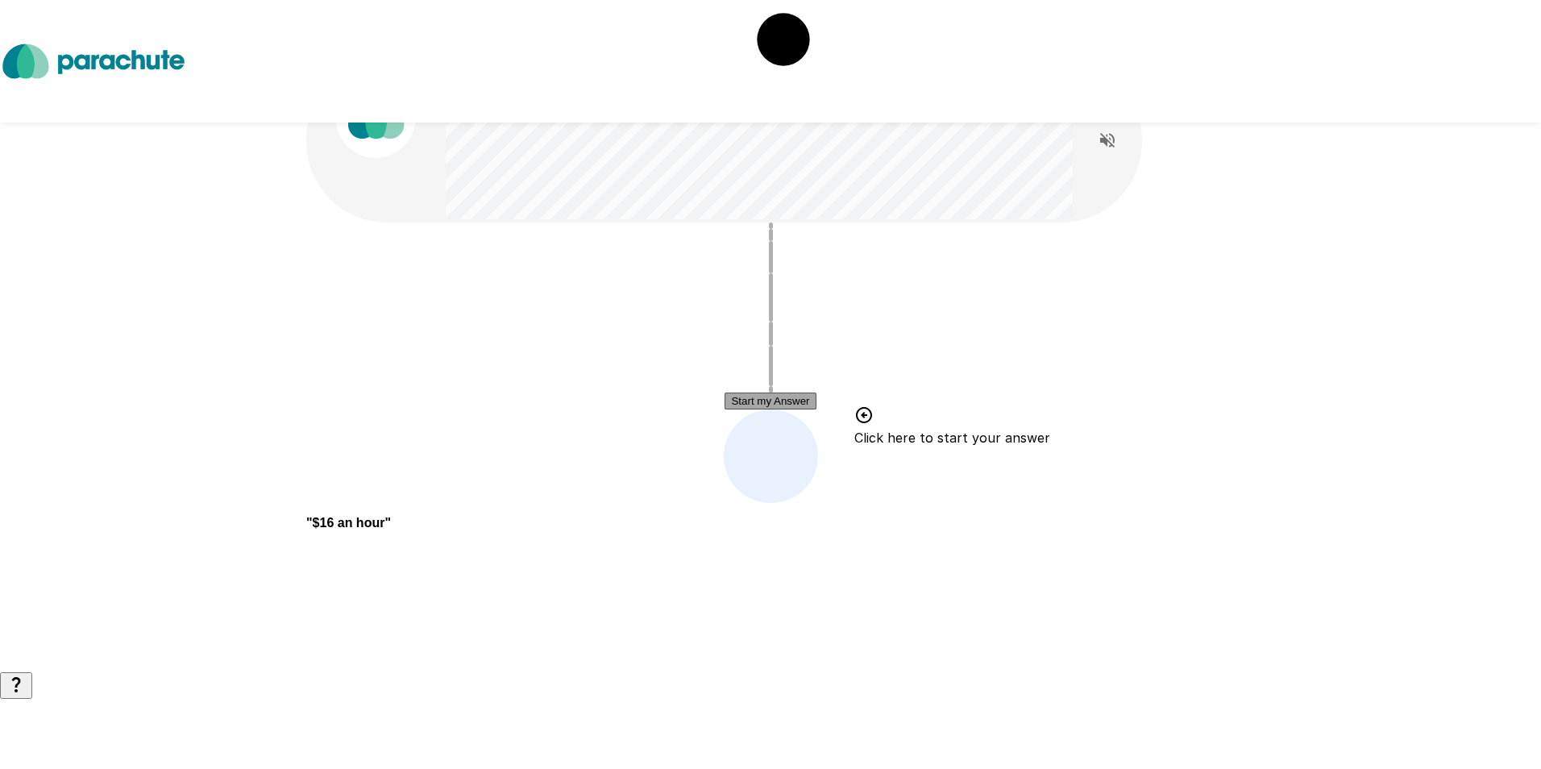
click at [815, 402] on button "Start my Answer" at bounding box center [769, 400] width 91 height 17
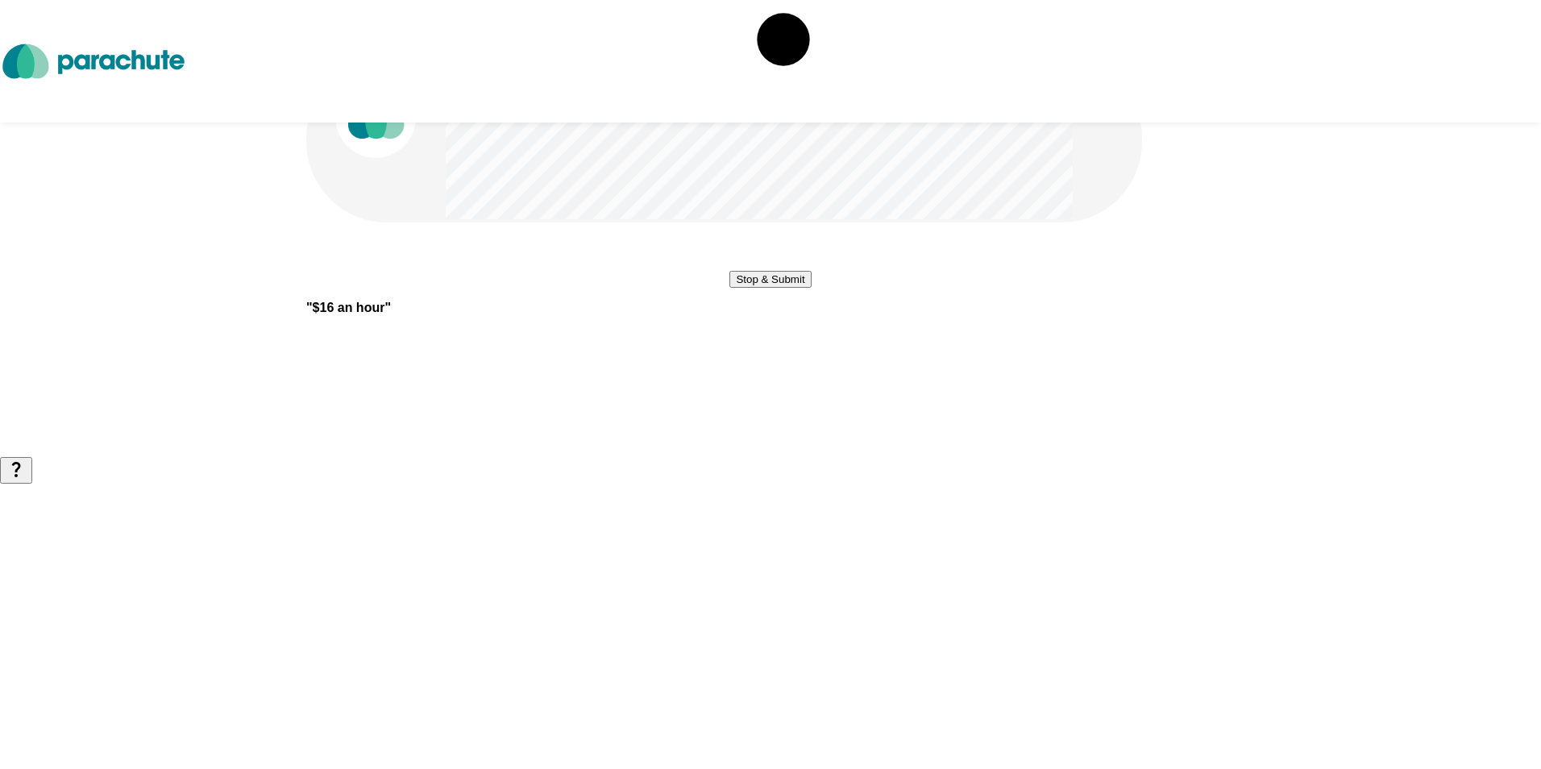
click at [811, 288] on button "Stop & Submit" at bounding box center [769, 279] width 81 height 17
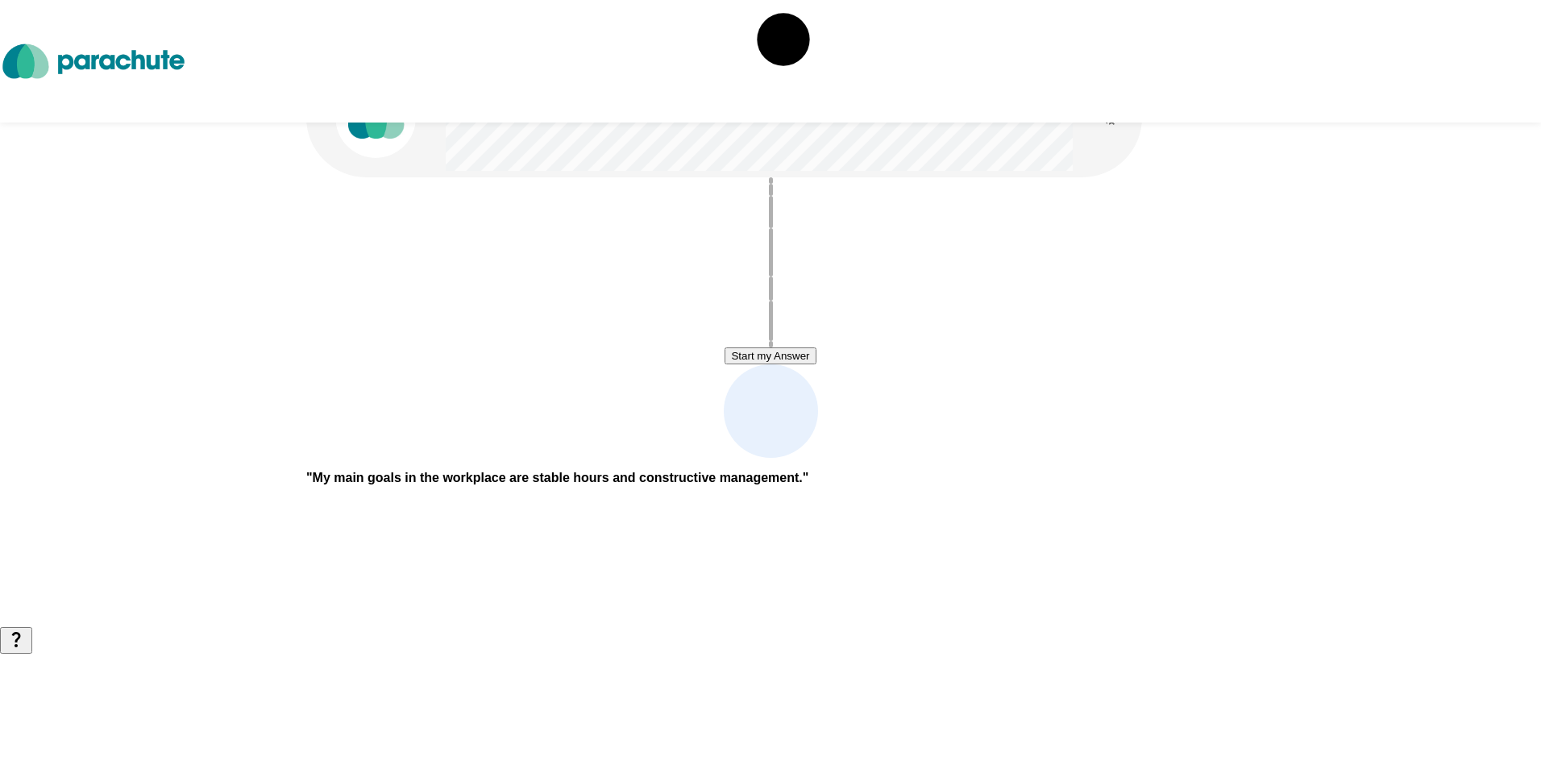
click at [815, 361] on button "Start my Answer" at bounding box center [769, 355] width 91 height 17
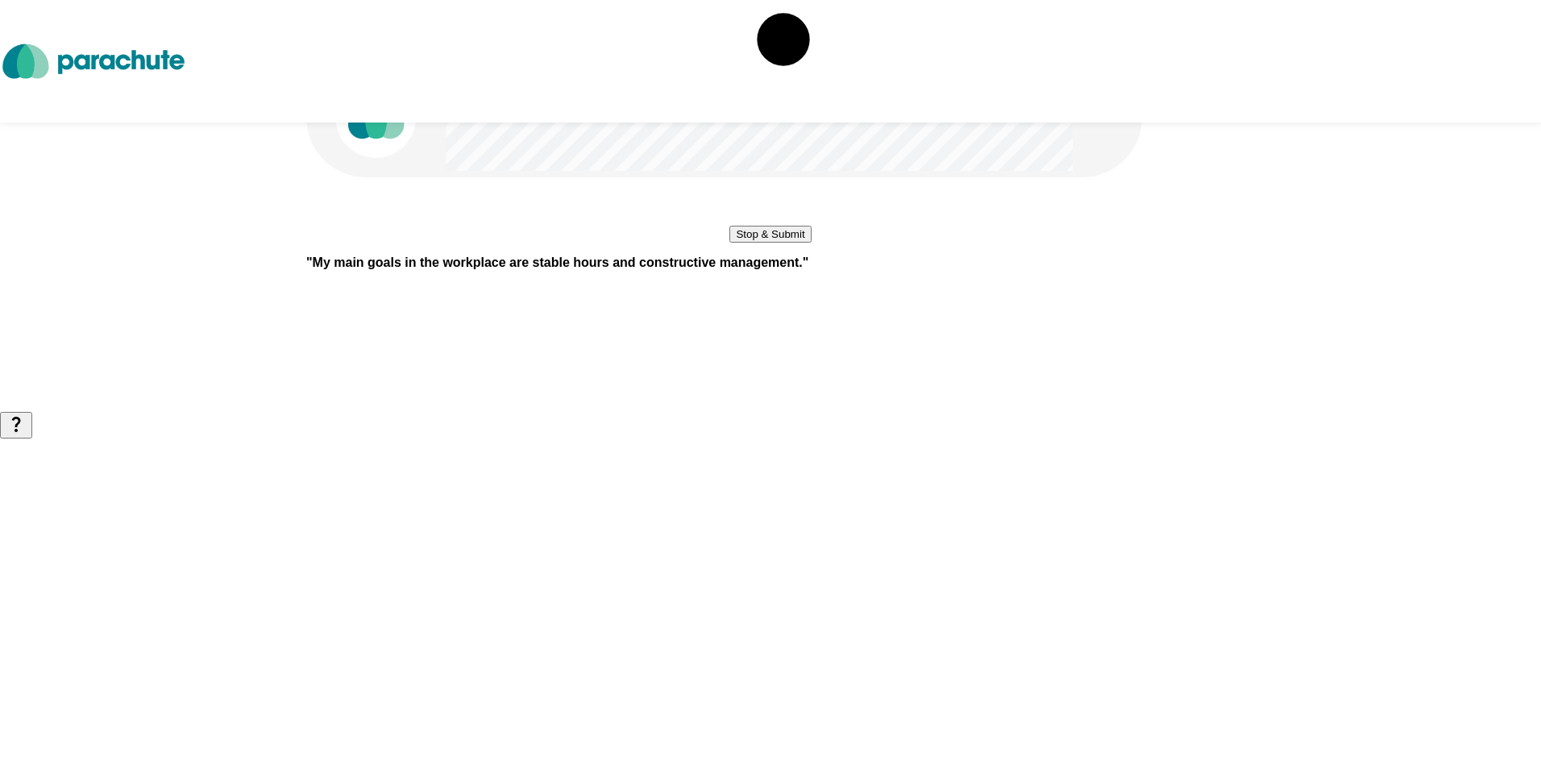
drag, startPoint x: 823, startPoint y: 361, endPoint x: 848, endPoint y: 353, distance: 26.2
click at [811, 243] on button "Stop & Submit" at bounding box center [769, 234] width 81 height 17
